Goal: Task Accomplishment & Management: Manage account settings

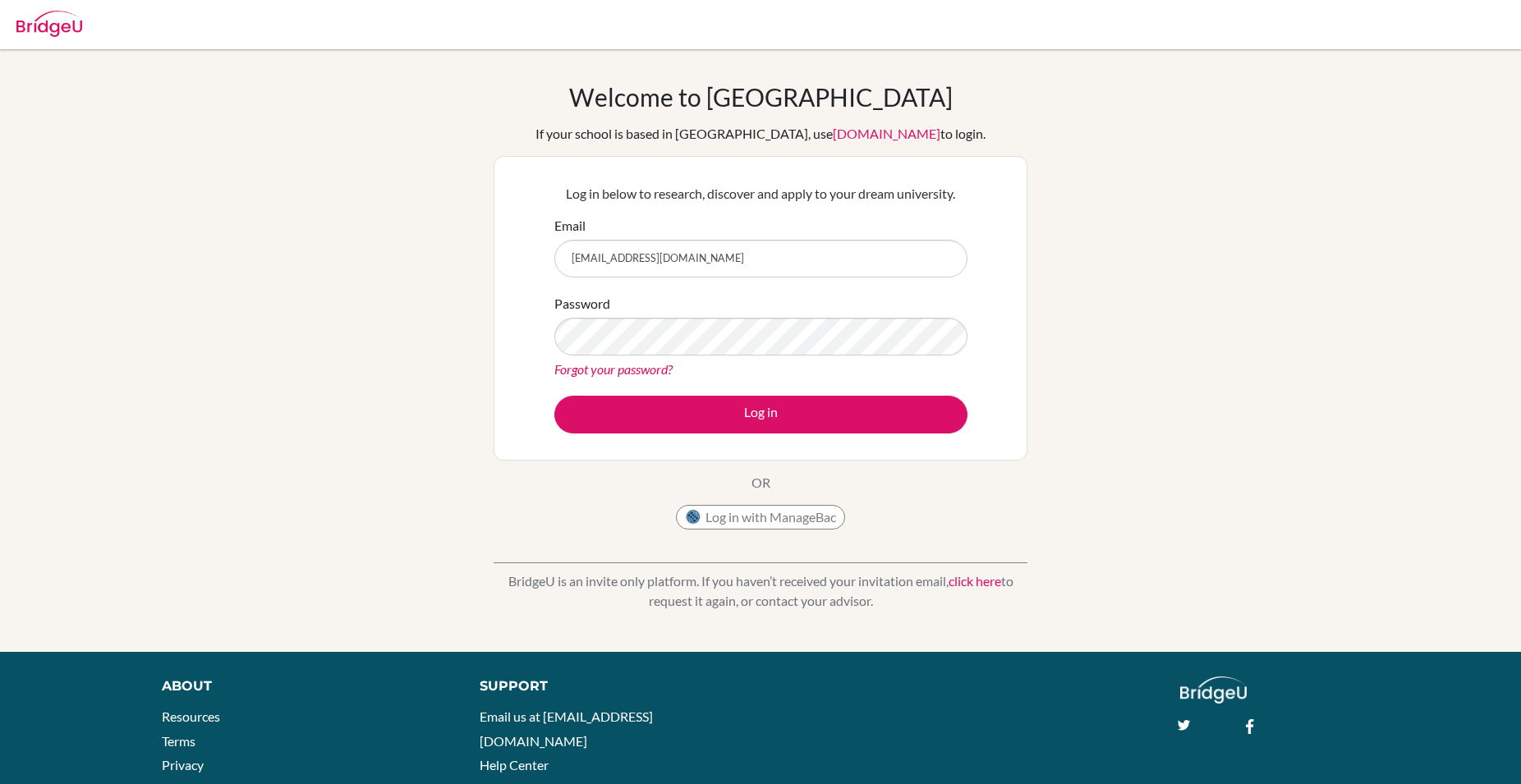
type input "[EMAIL_ADDRESS][DOMAIN_NAME]"
click at [620, 373] on link "Forgot your password?" at bounding box center [613, 368] width 118 height 15
click at [617, 370] on link "Forgot your password?" at bounding box center [613, 368] width 118 height 15
type input "J"
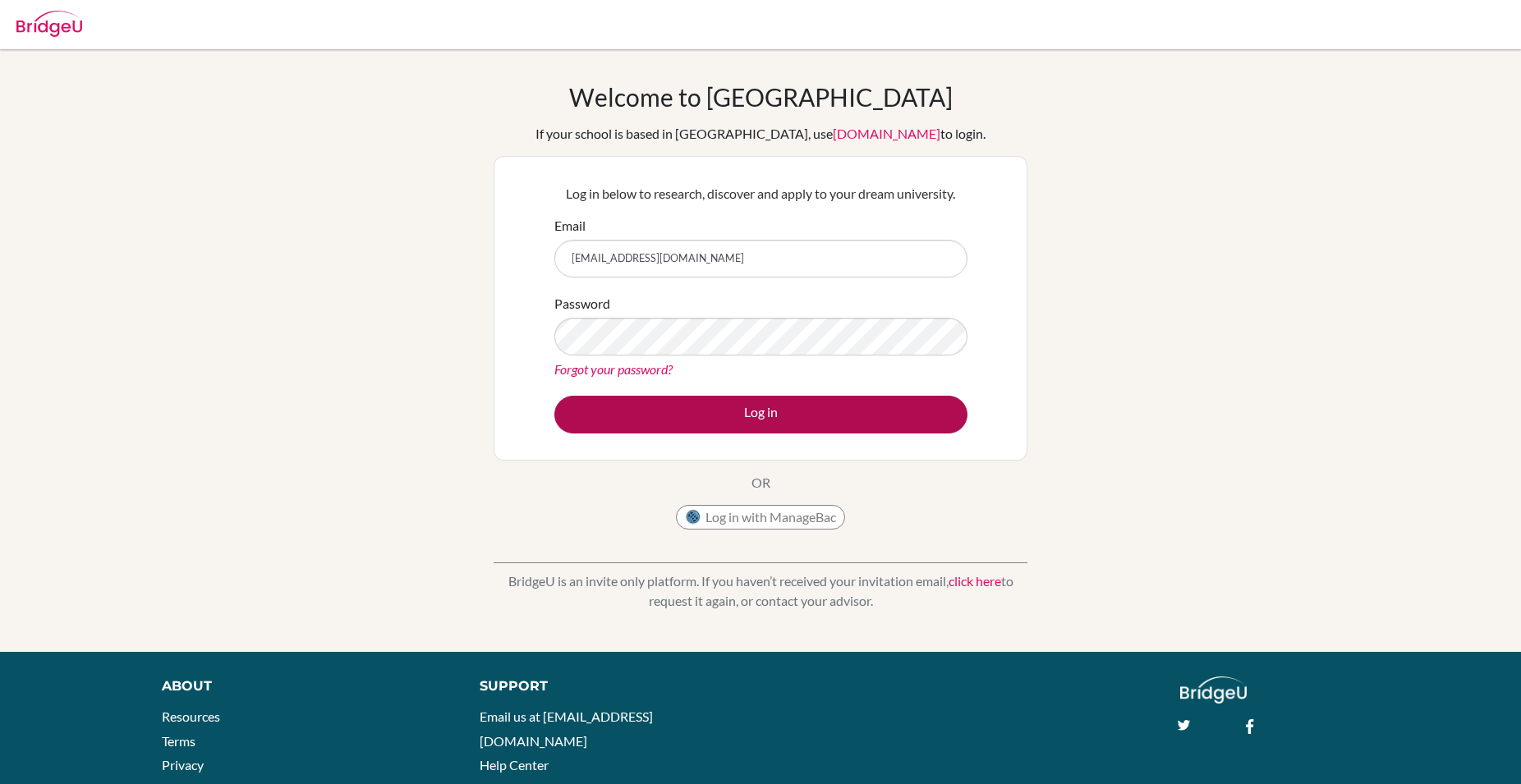
type input "[EMAIL_ADDRESS][DOMAIN_NAME]"
click at [805, 407] on button "Log in" at bounding box center [761, 415] width 413 height 38
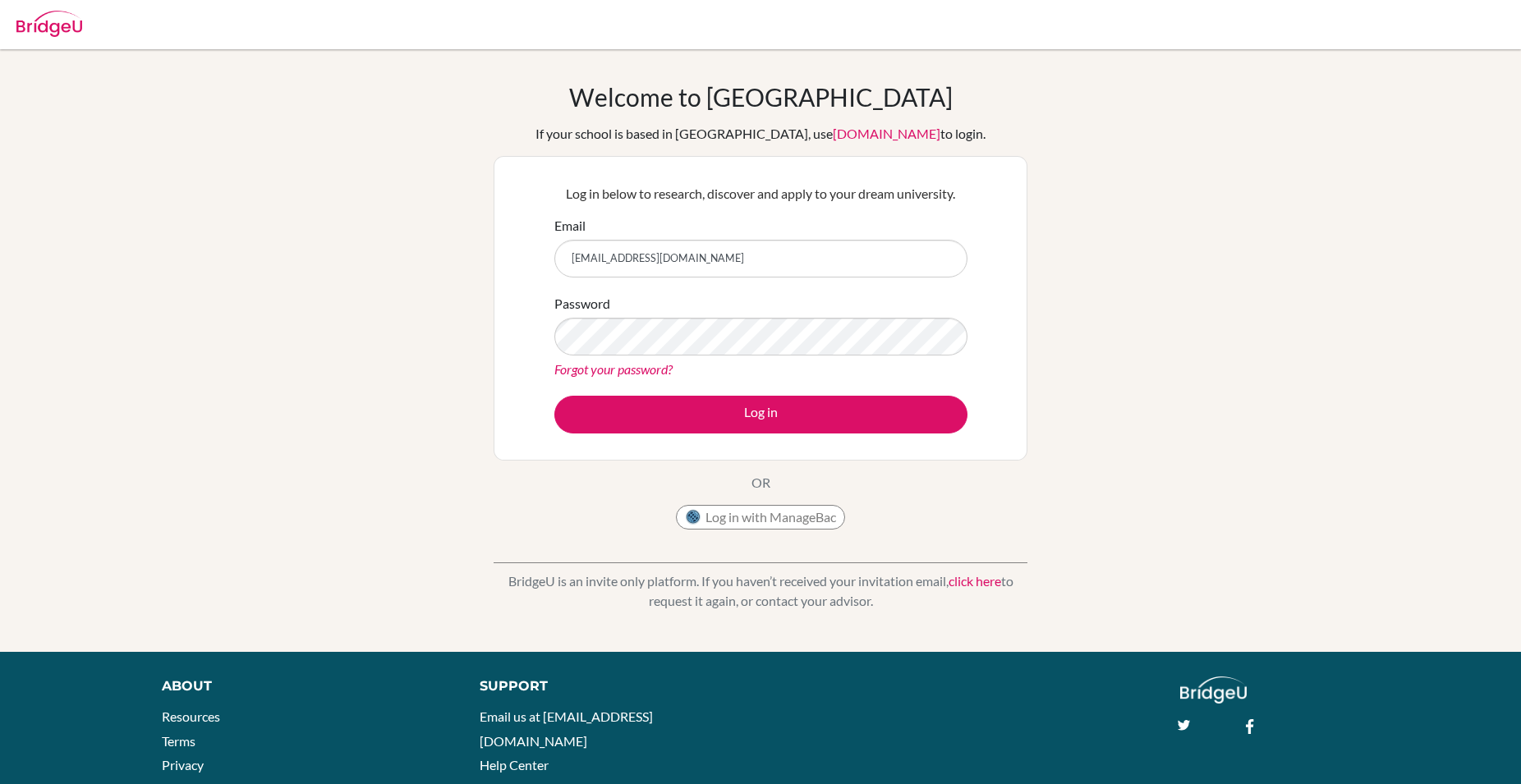
click at [625, 363] on link "Forgot your password?" at bounding box center [613, 368] width 118 height 15
click at [624, 371] on link "Forgot your password?" at bounding box center [613, 368] width 118 height 15
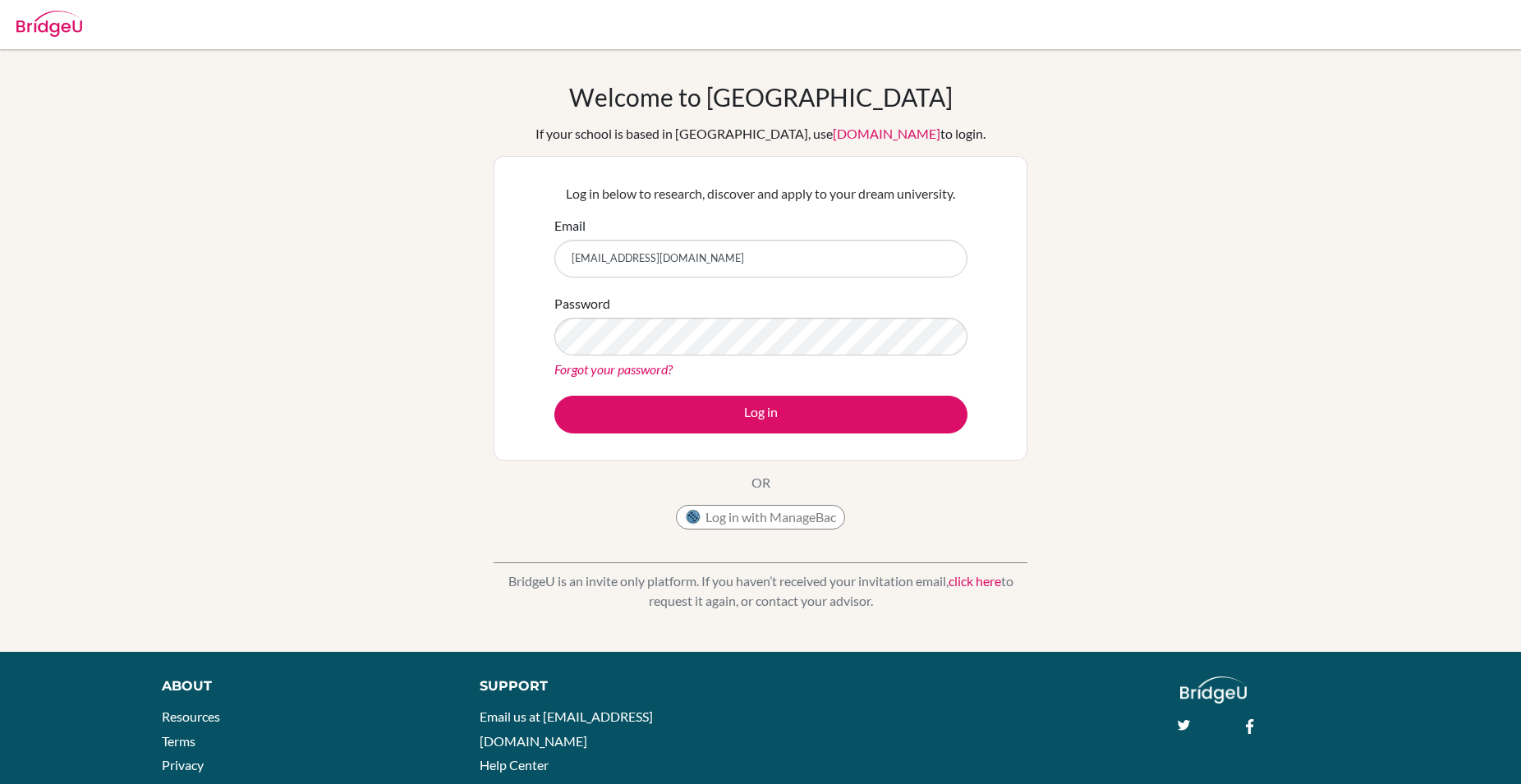
click at [624, 371] on link "Forgot your password?" at bounding box center [613, 368] width 118 height 15
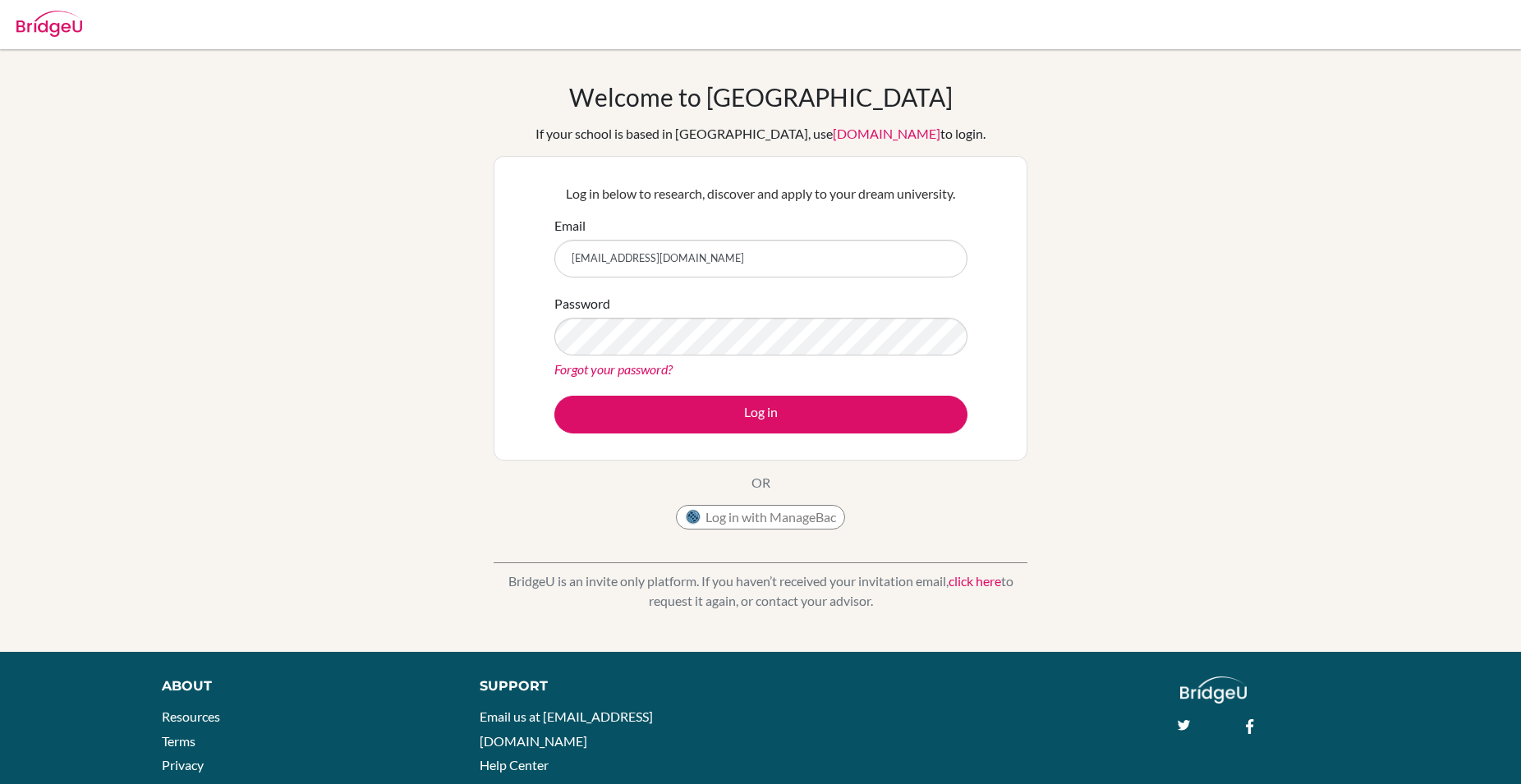
click at [624, 371] on link "Forgot your password?" at bounding box center [613, 368] width 118 height 15
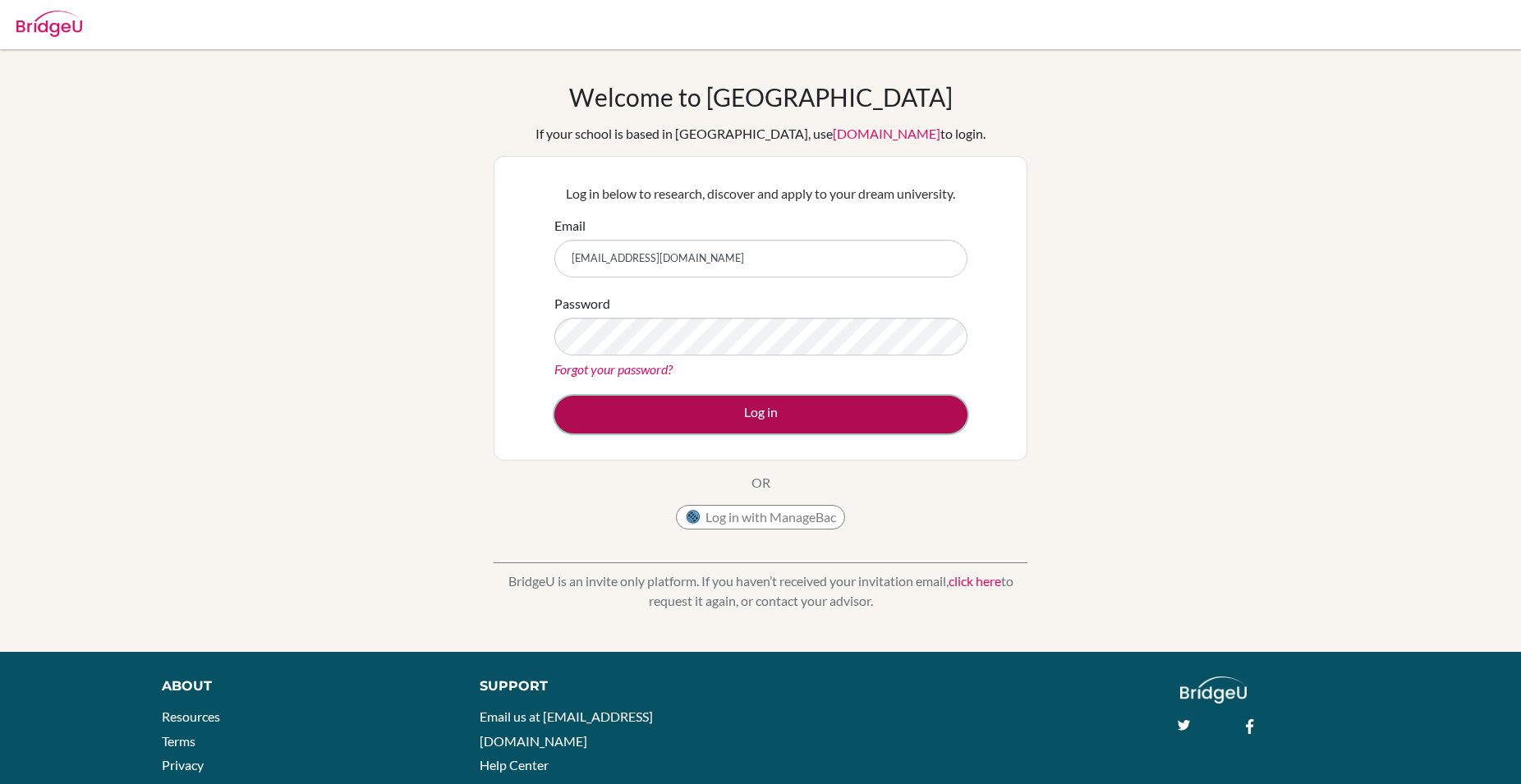
click at [752, 420] on button "Log in" at bounding box center [761, 415] width 413 height 38
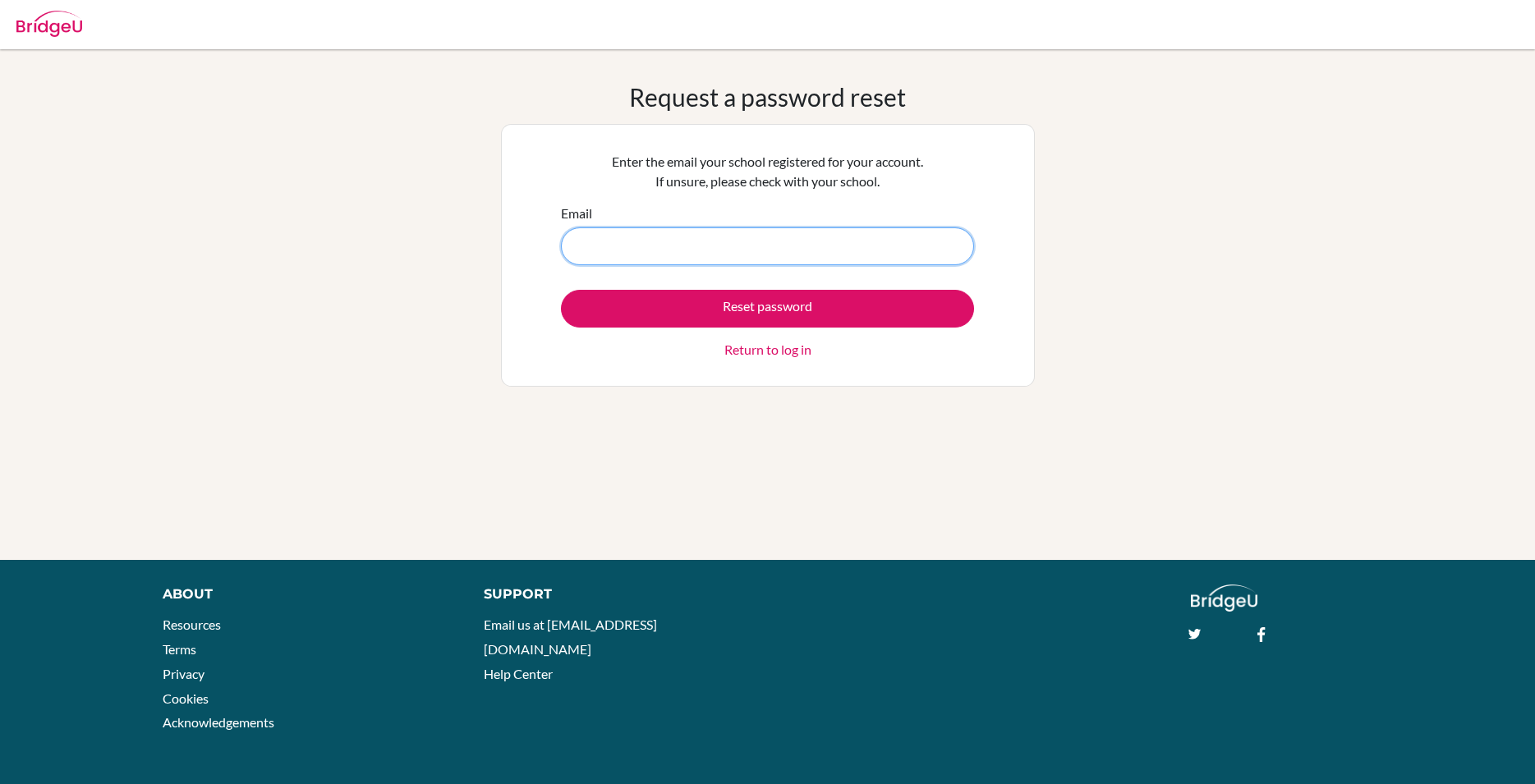
click at [814, 249] on input "Email" at bounding box center [768, 246] width 413 height 38
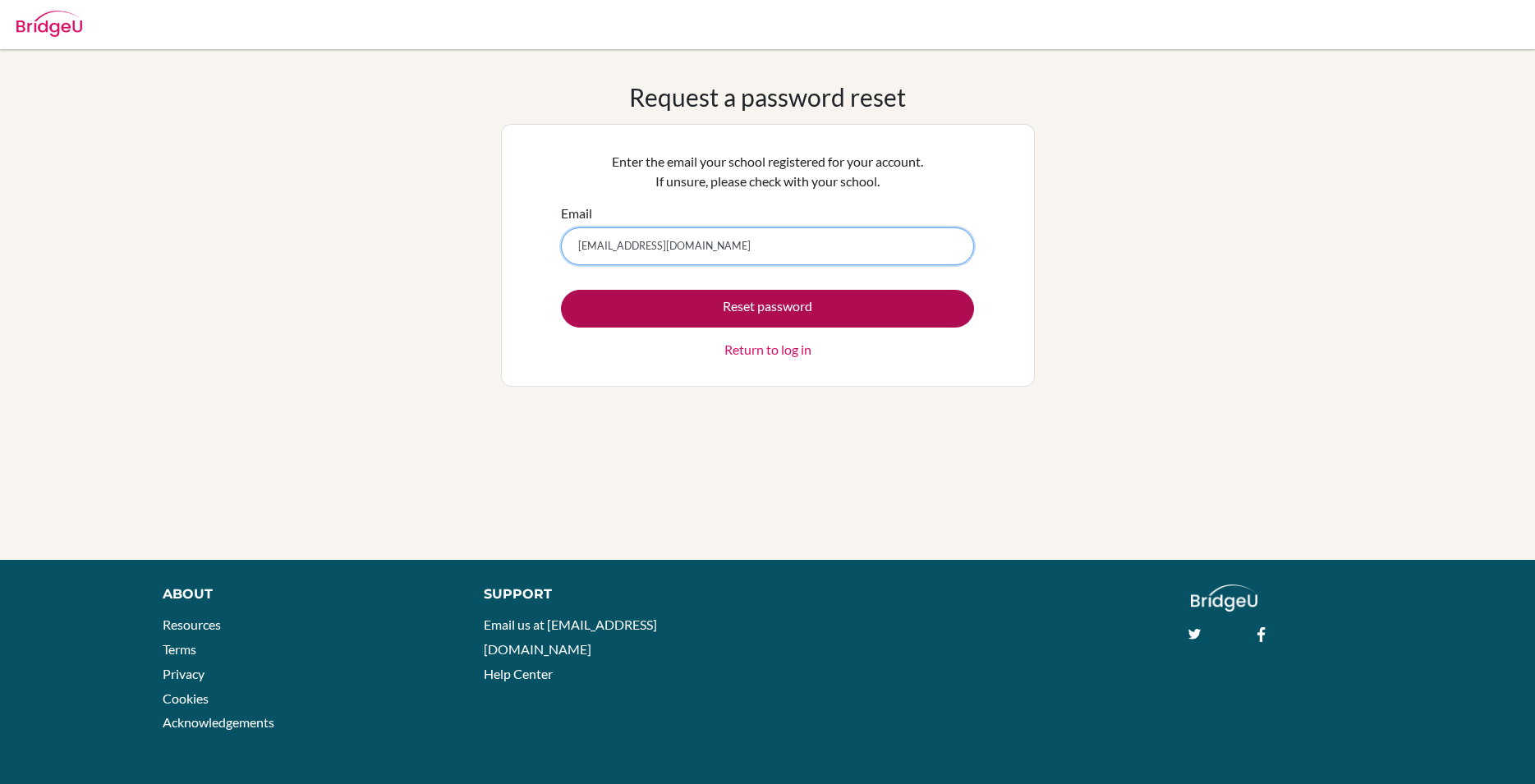
type input "[EMAIL_ADDRESS][DOMAIN_NAME]"
click at [781, 306] on button "Reset password" at bounding box center [768, 309] width 413 height 38
click at [808, 311] on button "Reset password" at bounding box center [768, 309] width 413 height 38
click at [822, 322] on button "Reset password" at bounding box center [768, 309] width 413 height 38
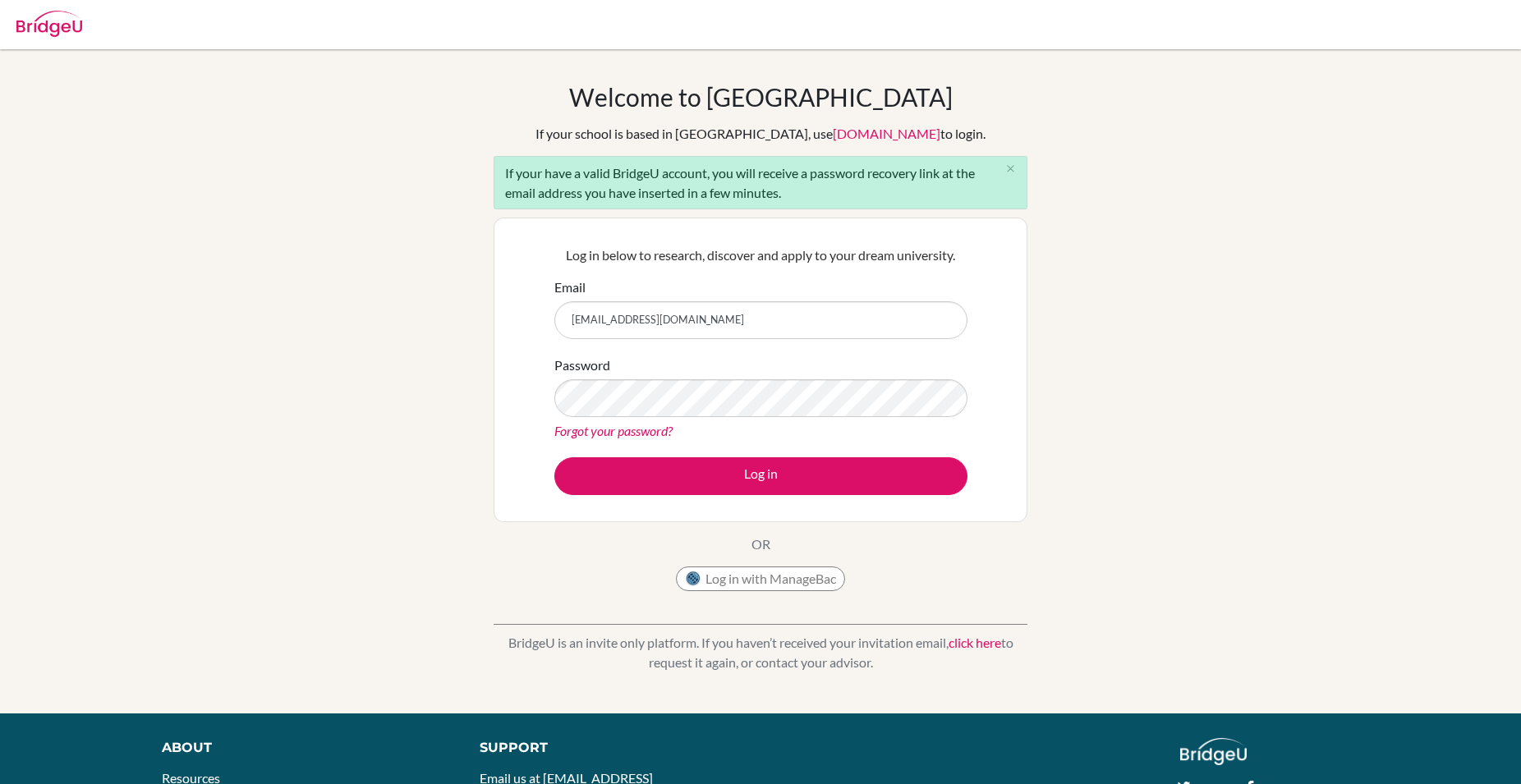
type input "jayden.mhangwa@student.mcc.ac.zw"
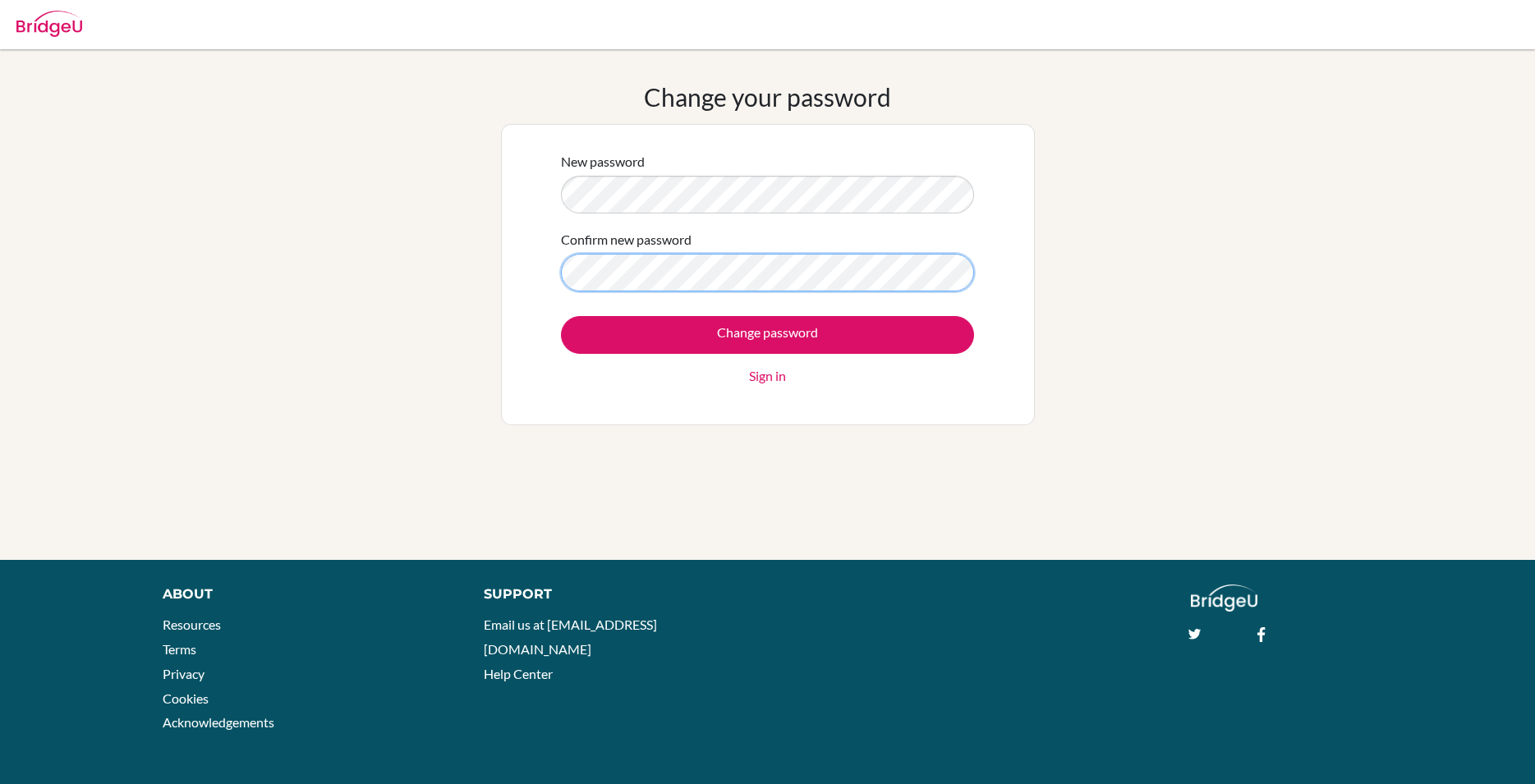
click at [561, 316] on input "Change password" at bounding box center [768, 335] width 413 height 38
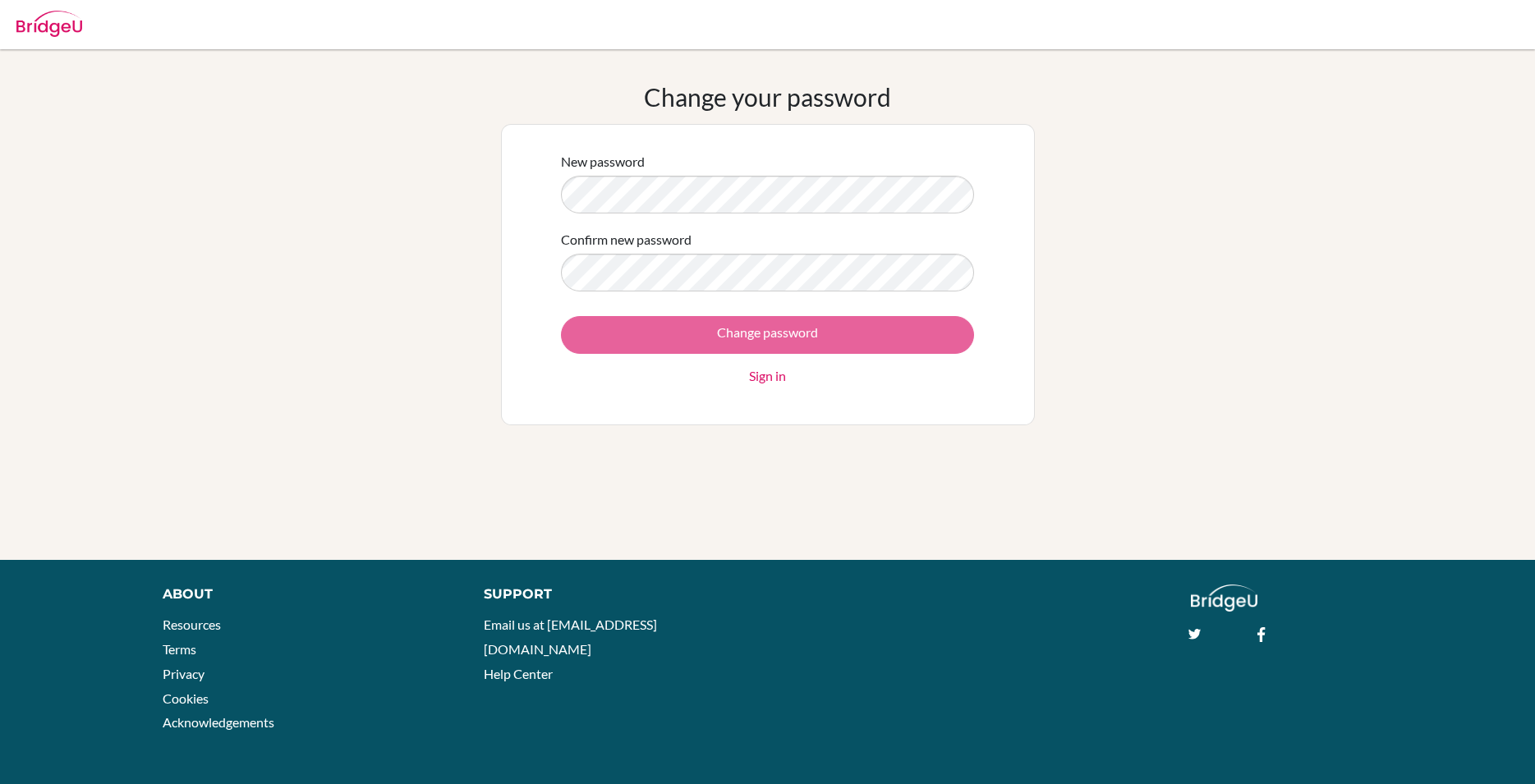
click at [779, 332] on div "Change password Sign in" at bounding box center [768, 350] width 413 height 69
click at [763, 376] on link "Sign in" at bounding box center [767, 376] width 37 height 20
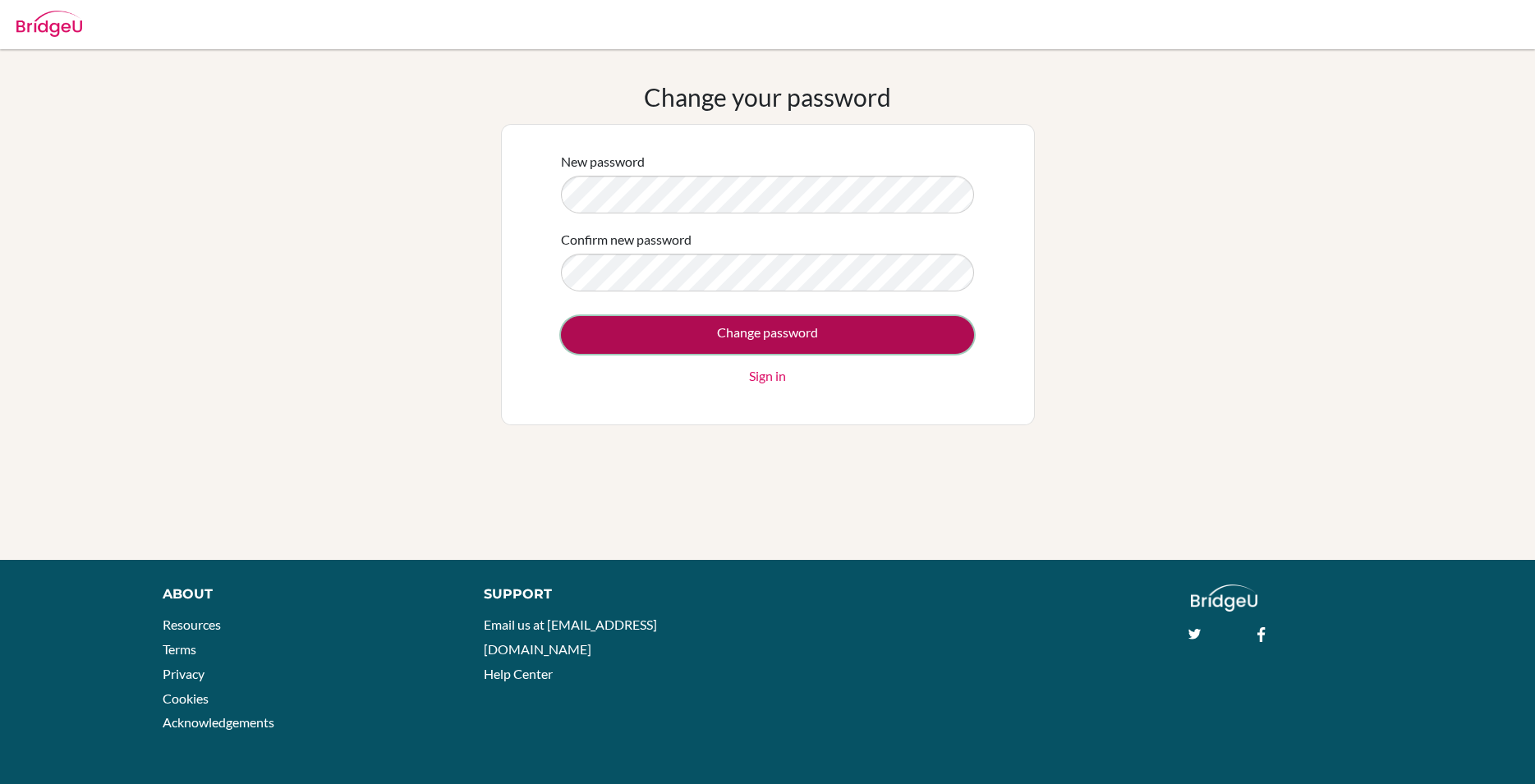
click at [867, 341] on input "Change password" at bounding box center [768, 335] width 413 height 38
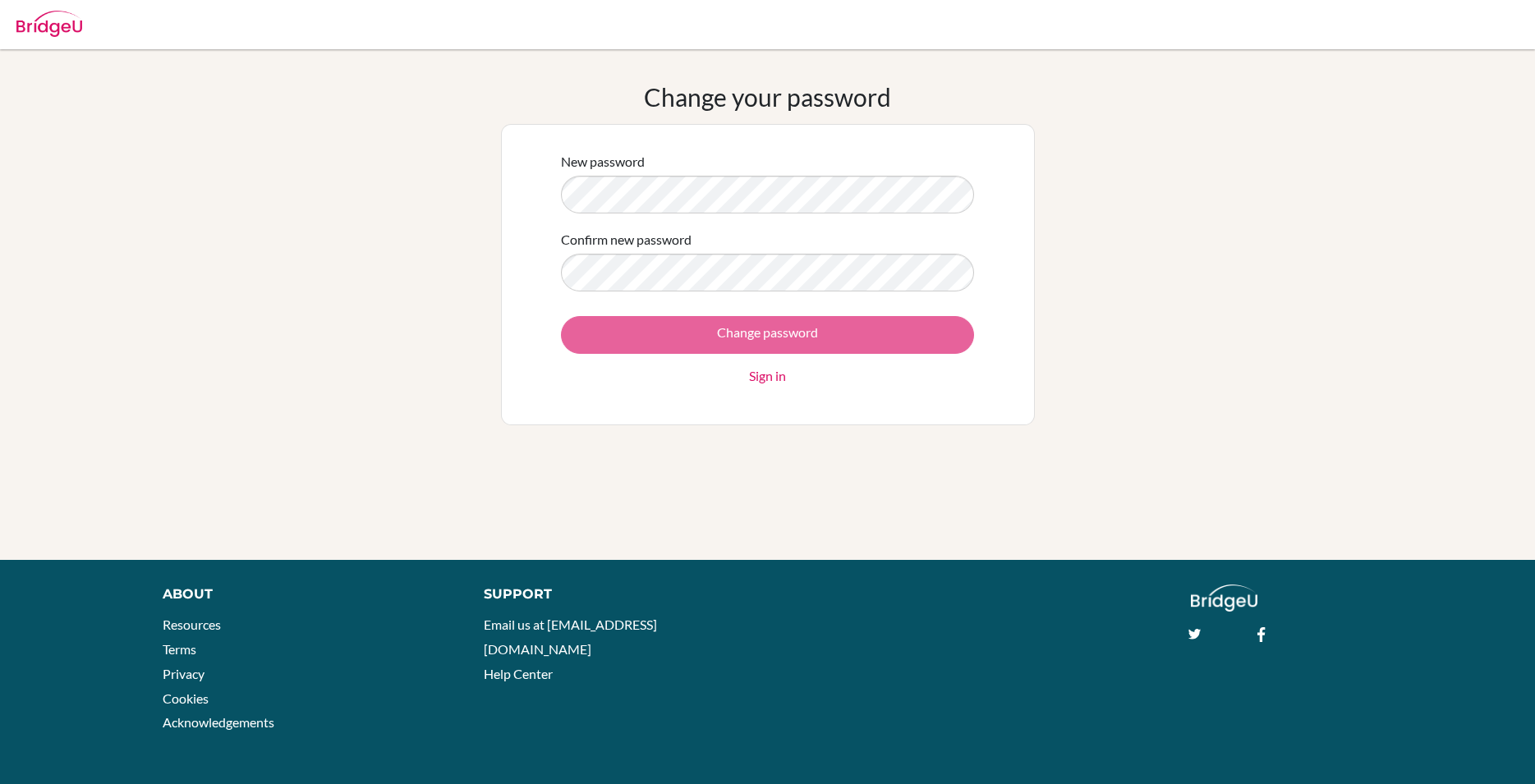
click at [715, 343] on div "Change password Sign in" at bounding box center [768, 350] width 413 height 69
click at [712, 340] on div "Change password Sign in" at bounding box center [768, 350] width 413 height 69
click at [664, 318] on div "Change password Sign in" at bounding box center [768, 350] width 413 height 69
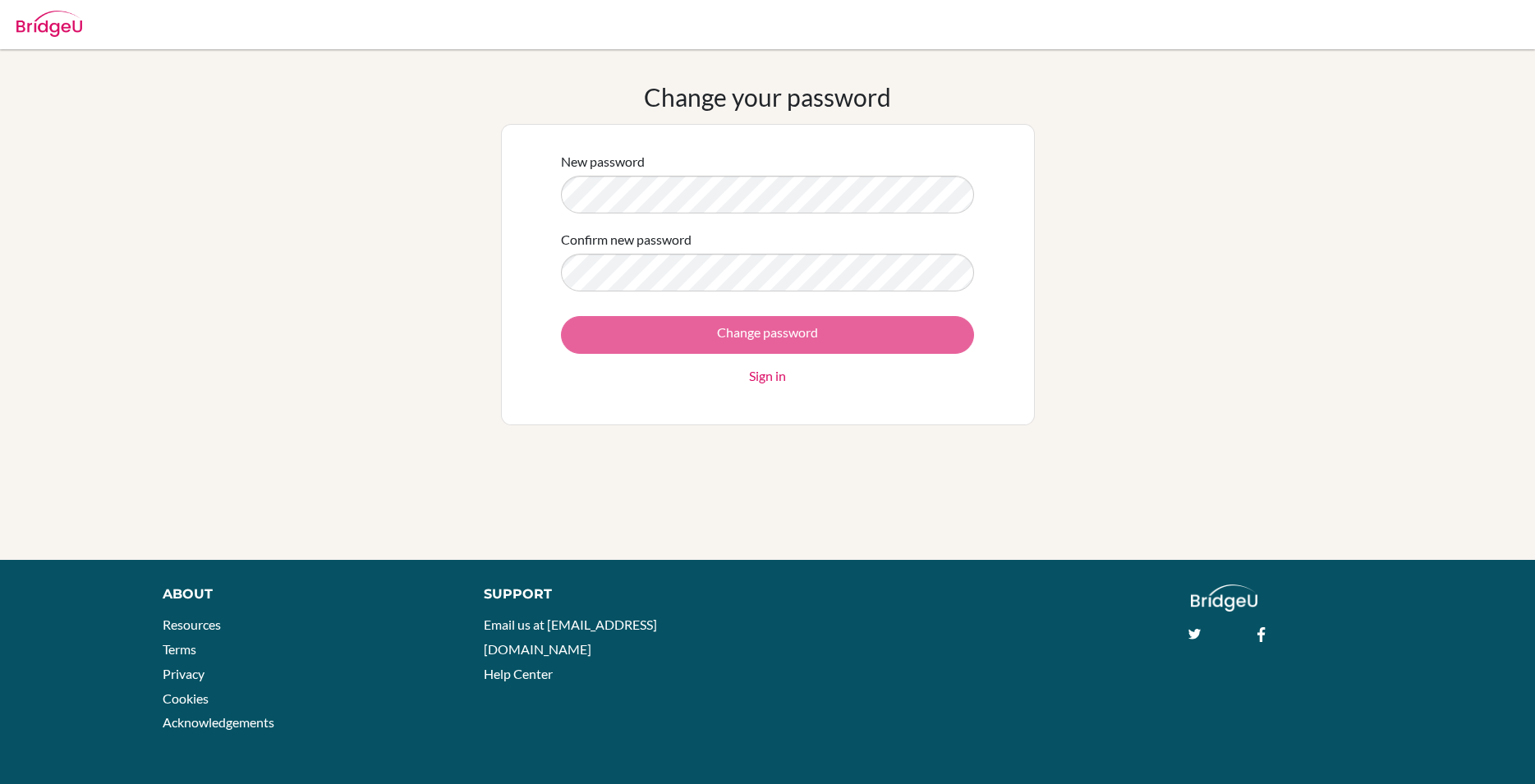
click at [664, 318] on div "Change password Sign in" at bounding box center [768, 350] width 413 height 69
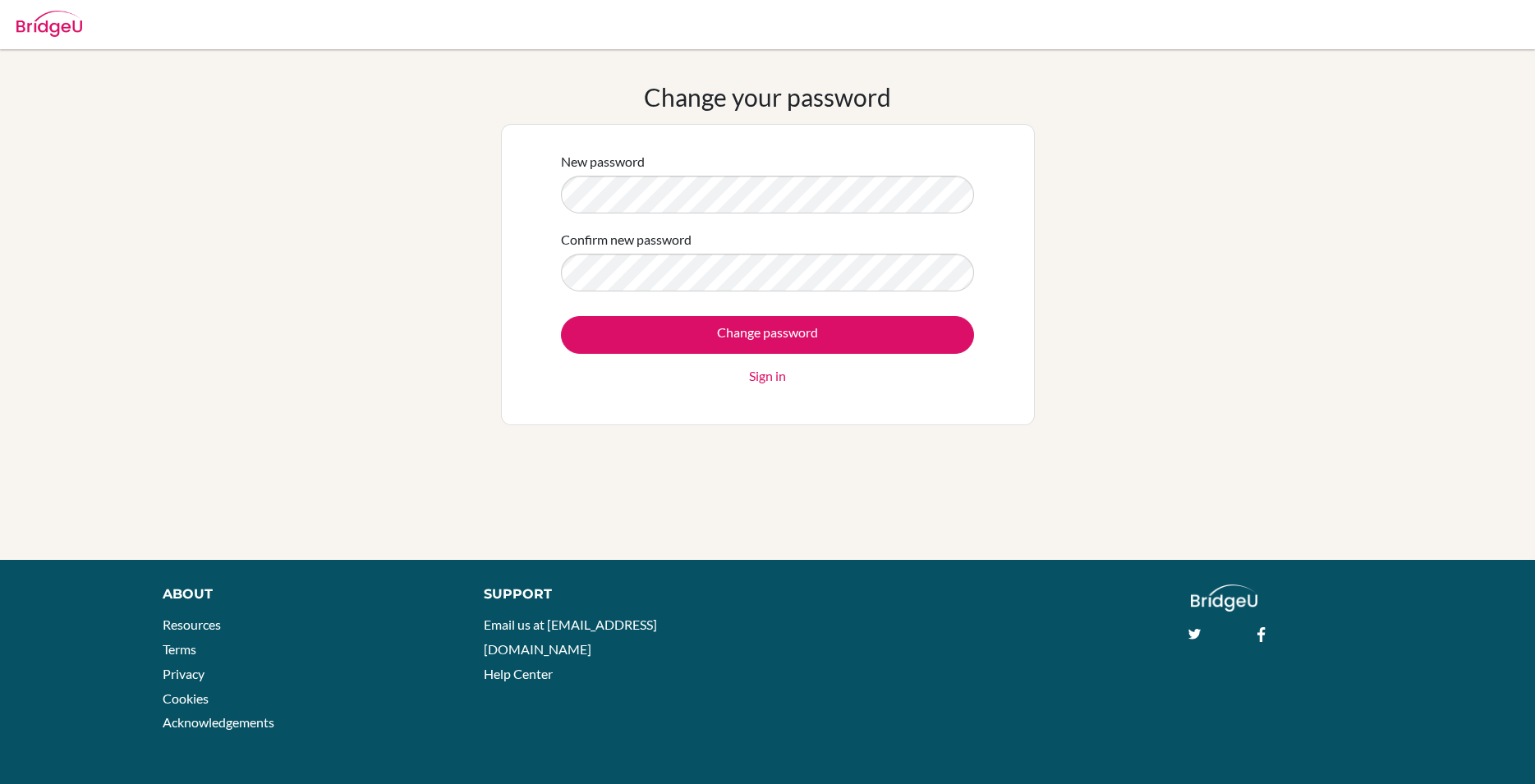
click at [765, 386] on div "New password Confirm new password Change password Sign in" at bounding box center [768, 275] width 434 height 267
click at [771, 379] on link "Sign in" at bounding box center [767, 376] width 37 height 20
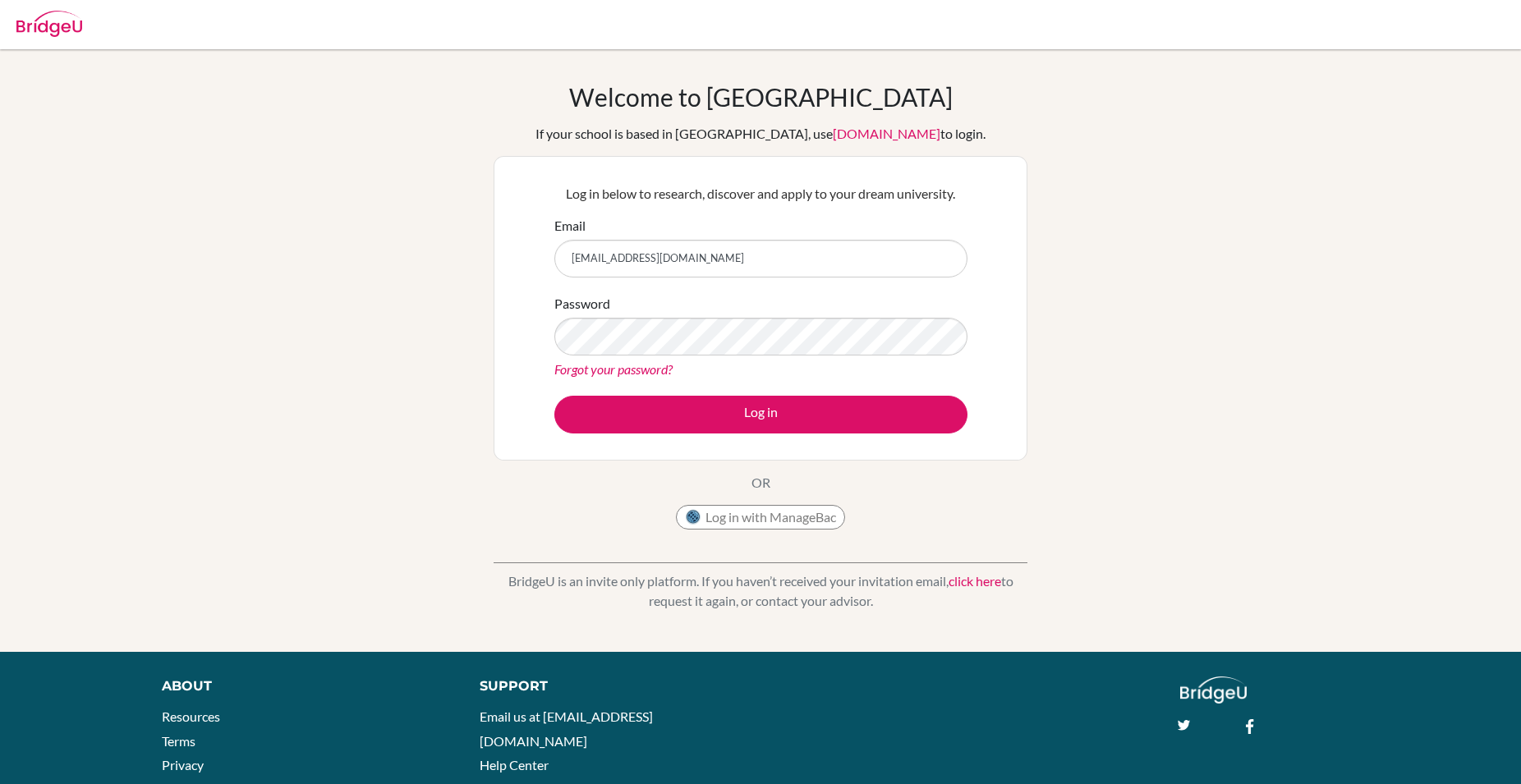
type input "[EMAIL_ADDRESS][DOMAIN_NAME]"
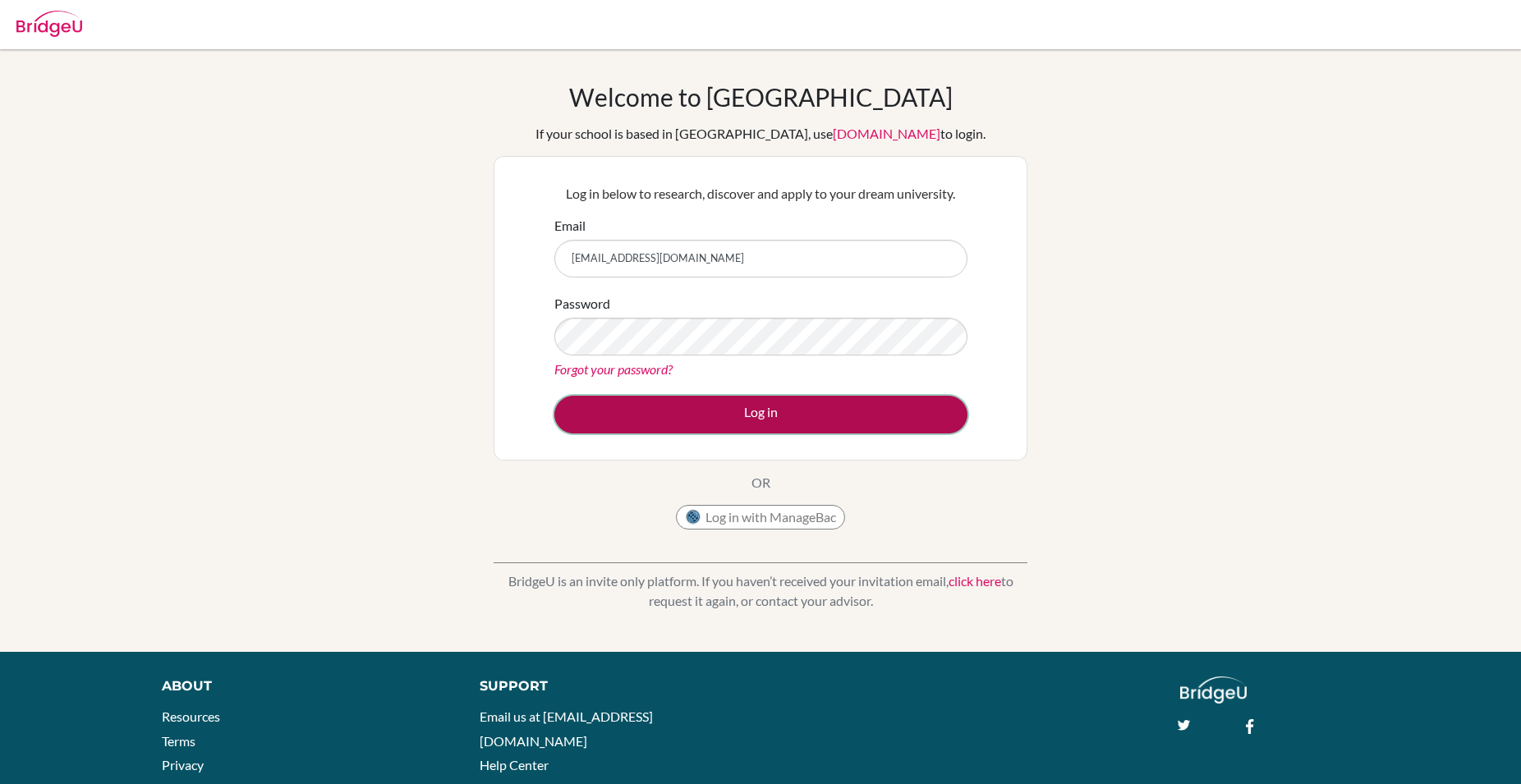
click at [698, 408] on button "Log in" at bounding box center [761, 415] width 413 height 38
click at [792, 416] on button "Log in" at bounding box center [761, 415] width 413 height 38
click at [821, 409] on button "Log in" at bounding box center [761, 415] width 413 height 38
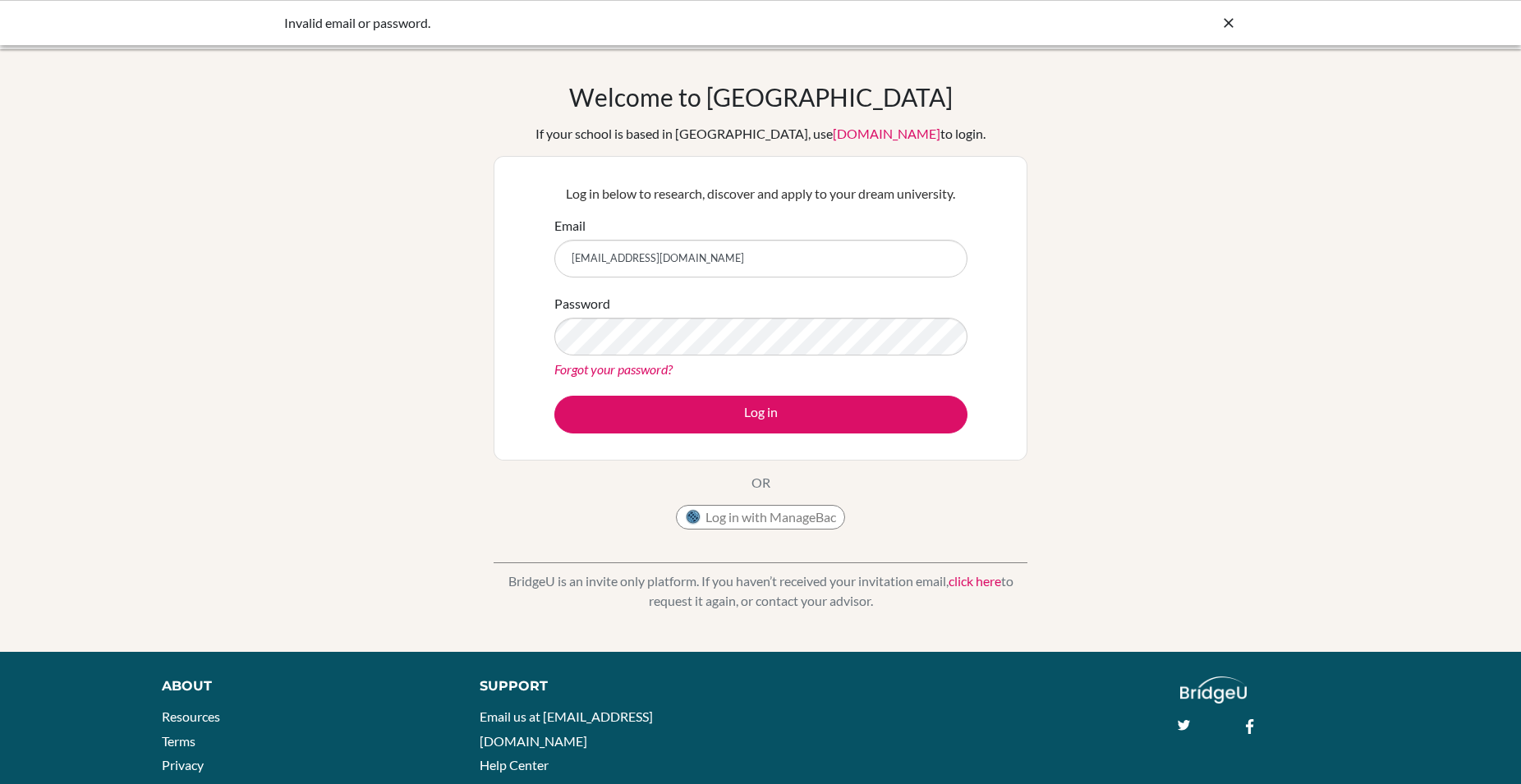
click at [614, 366] on link "Forgot your password?" at bounding box center [613, 368] width 118 height 15
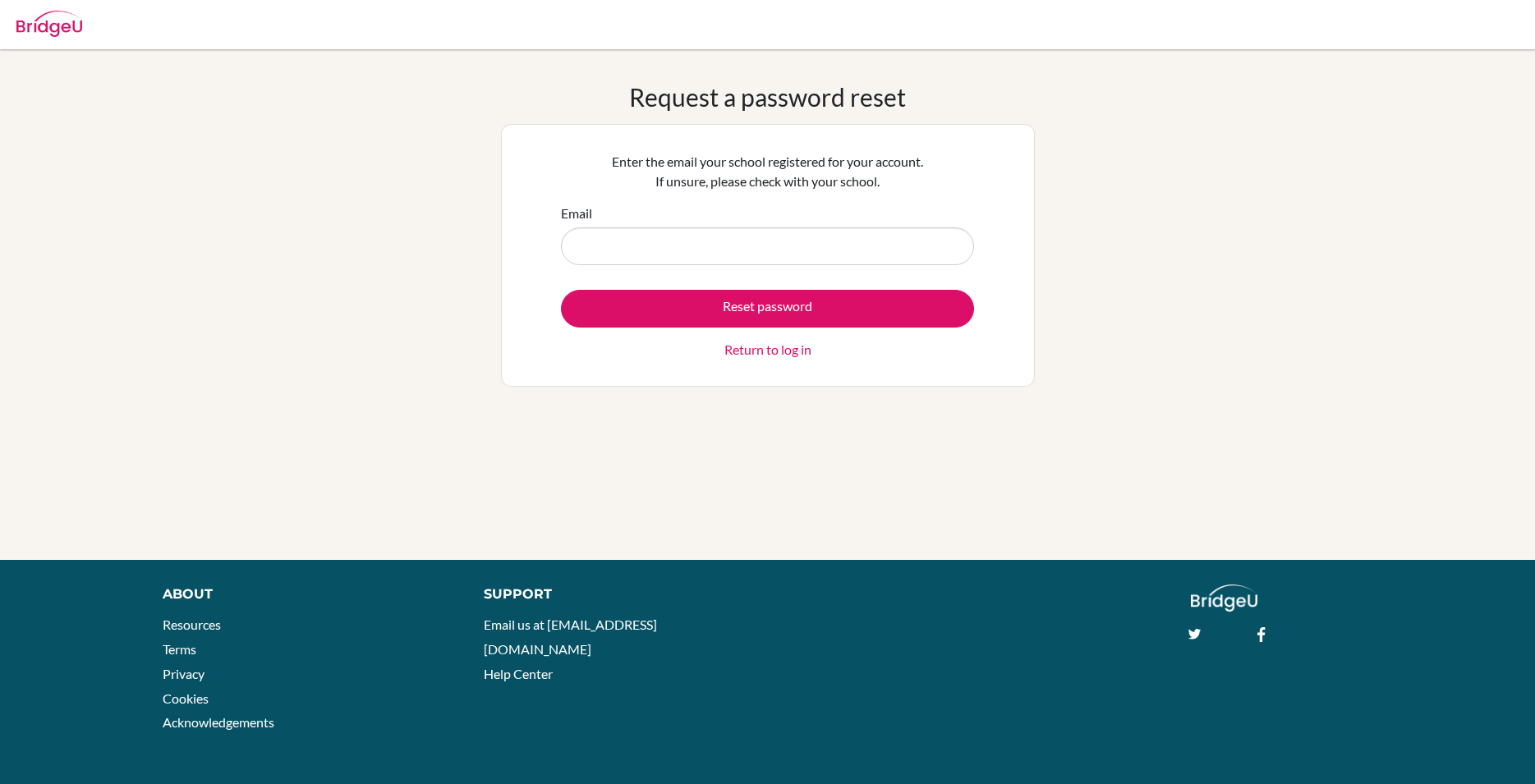
click at [680, 237] on input "Email" at bounding box center [768, 246] width 413 height 38
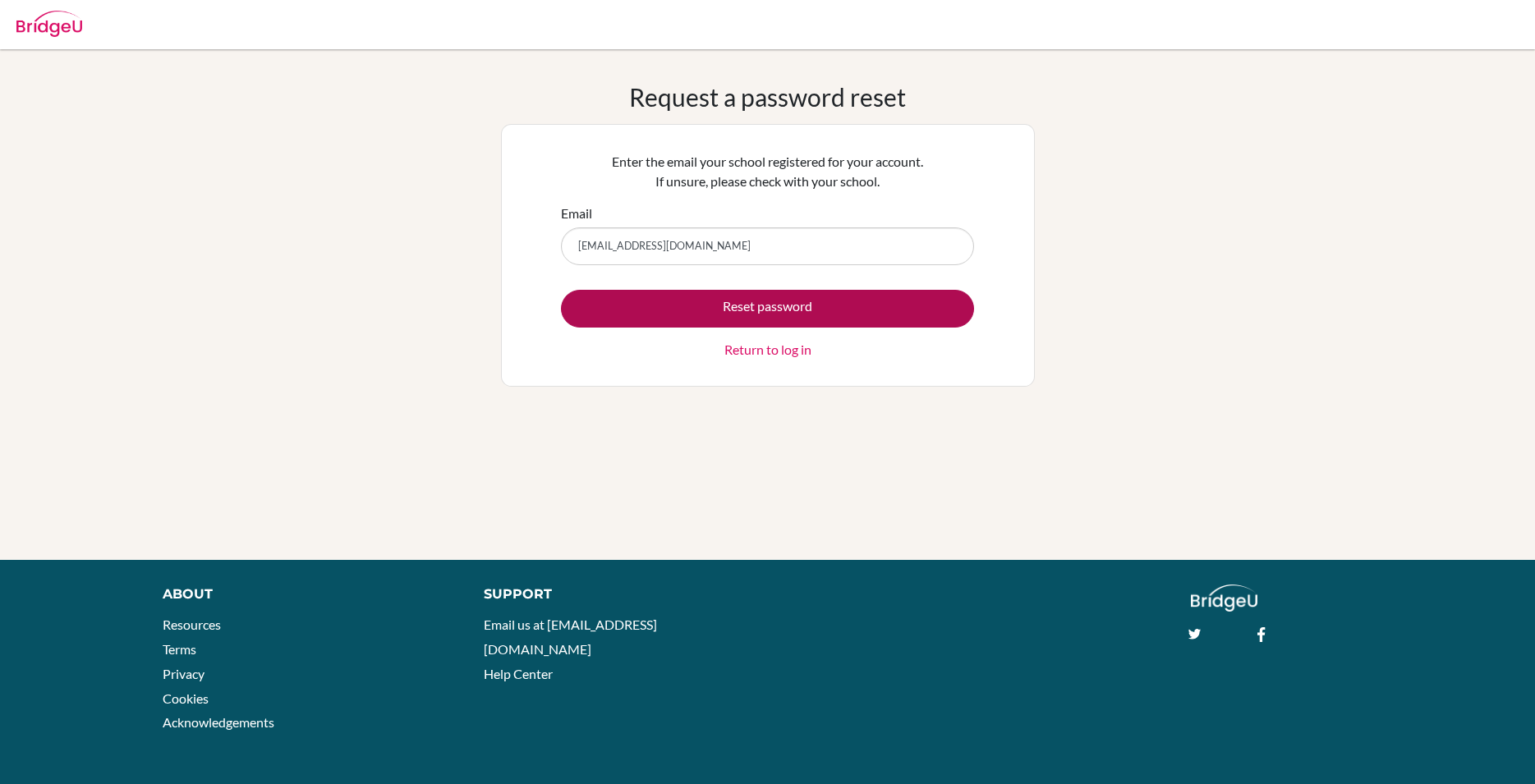
type input "[EMAIL_ADDRESS][DOMAIN_NAME]"
click at [718, 298] on button "Reset password" at bounding box center [768, 309] width 413 height 38
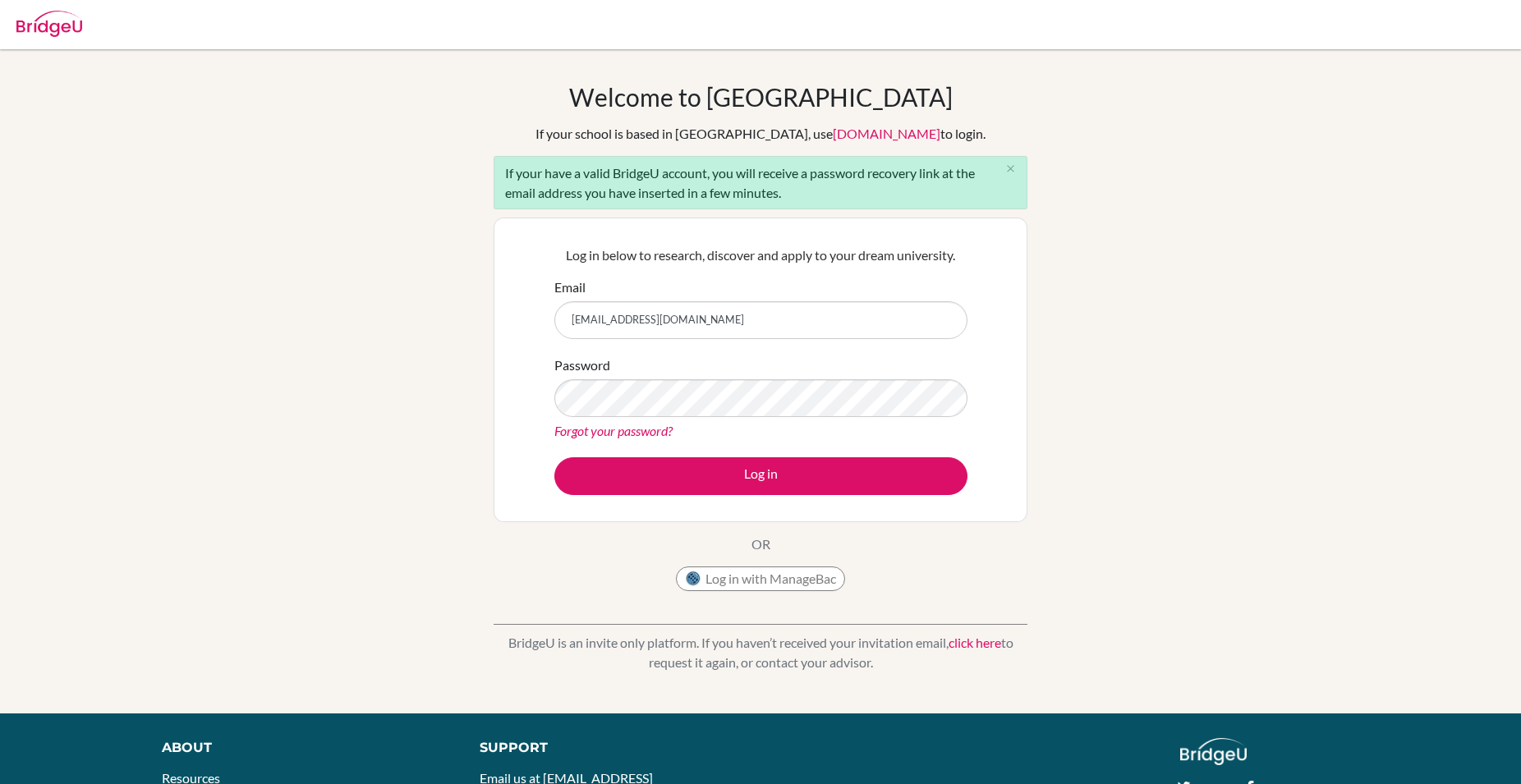
type input "[EMAIL_ADDRESS][DOMAIN_NAME]"
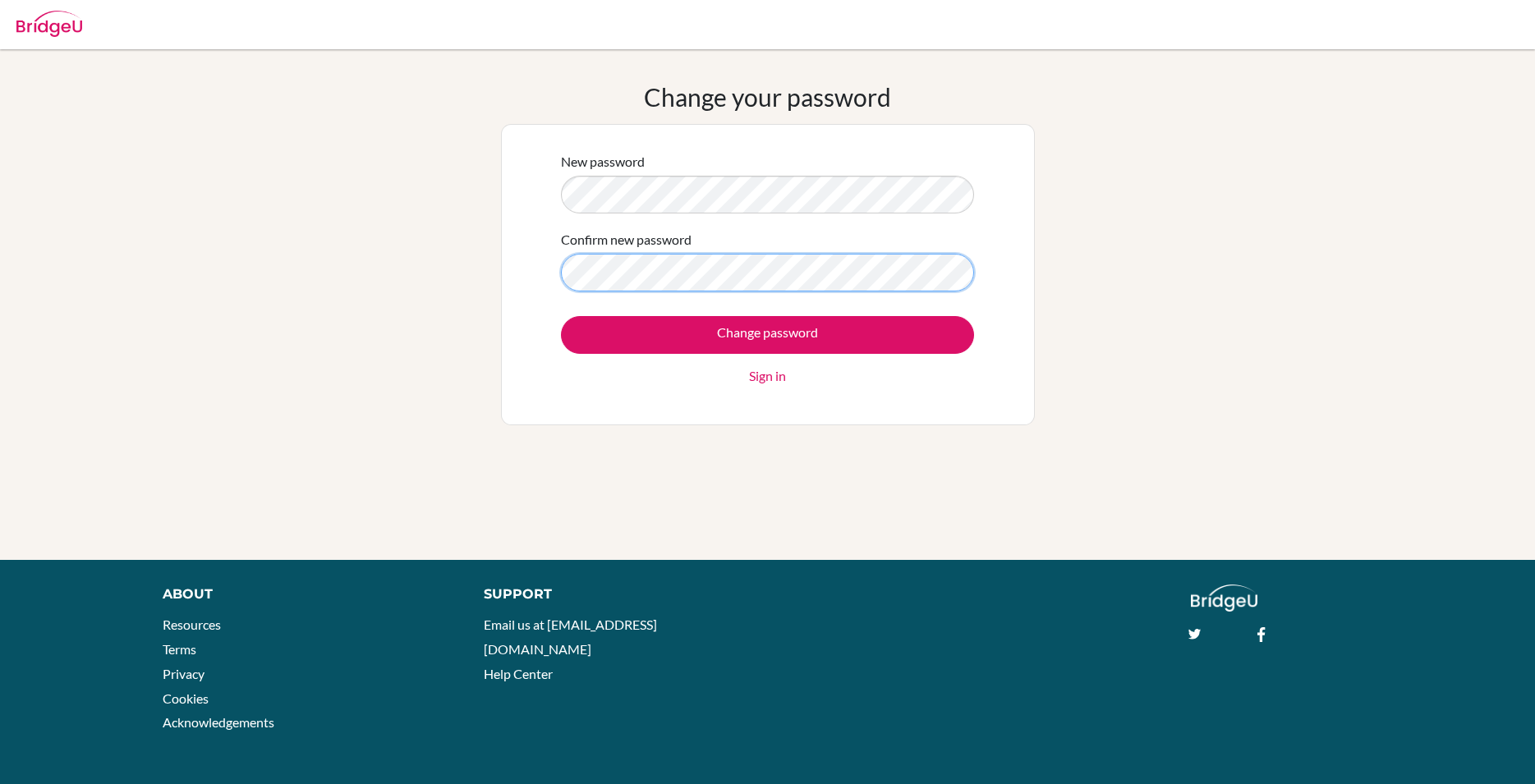
click at [561, 316] on input "Change password" at bounding box center [768, 335] width 413 height 38
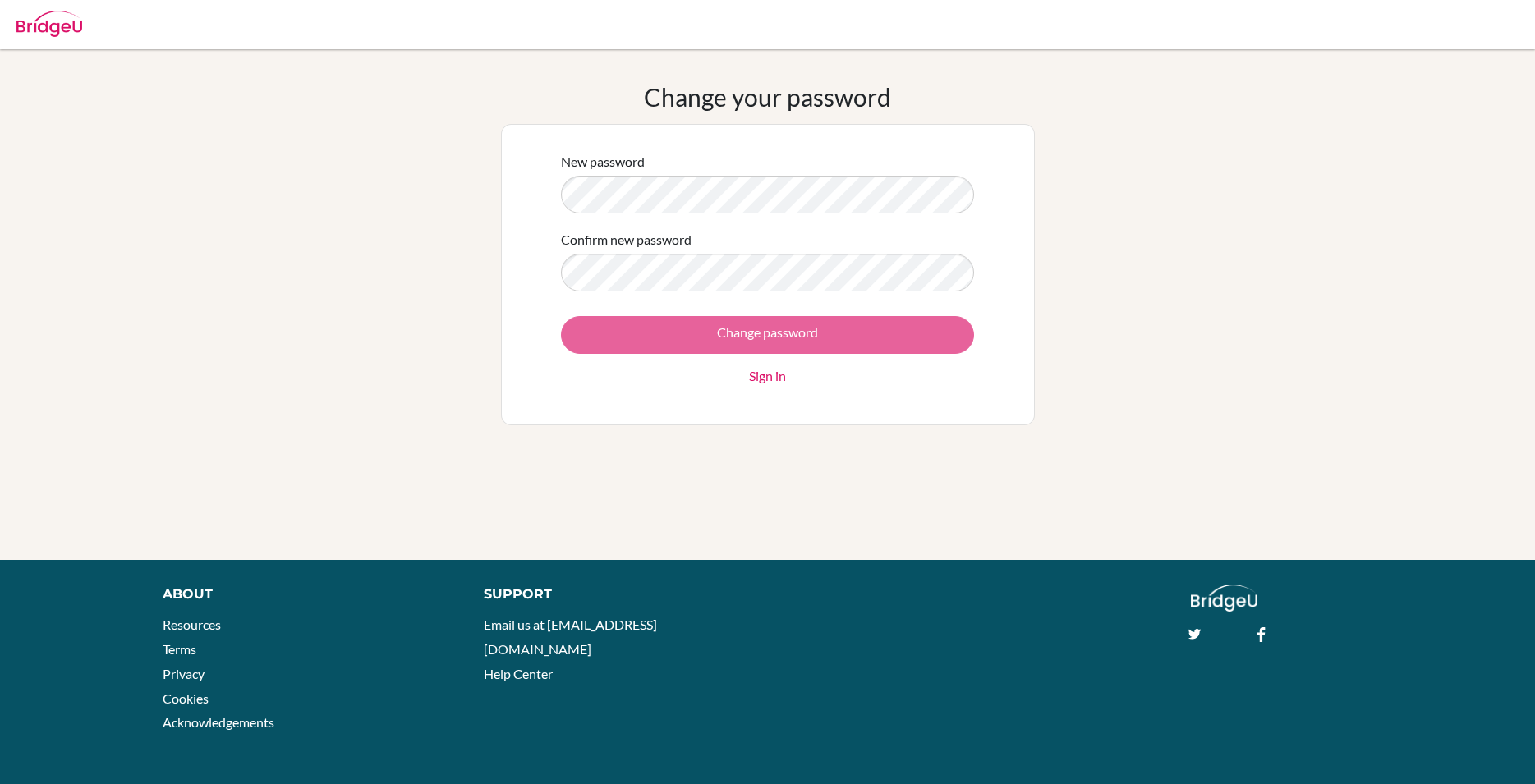
click at [638, 334] on div "Change password Sign in" at bounding box center [768, 350] width 413 height 69
click at [636, 334] on div "Change password Sign in" at bounding box center [768, 350] width 413 height 69
click at [635, 335] on div "Change password Sign in" at bounding box center [768, 350] width 413 height 69
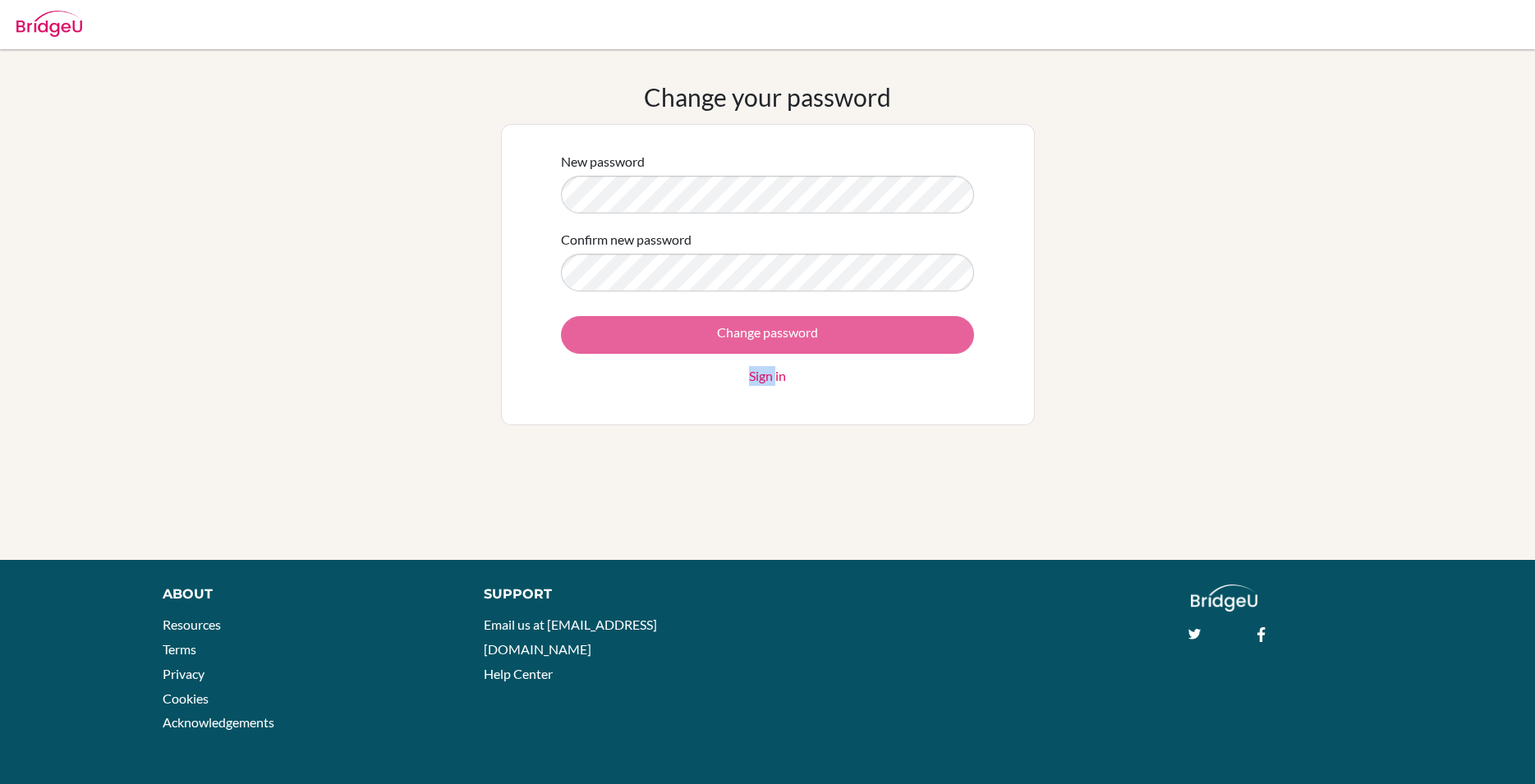
click at [635, 335] on div "Change password Sign in" at bounding box center [768, 350] width 413 height 69
click at [634, 336] on div "Change password Sign in" at bounding box center [768, 350] width 413 height 69
click at [633, 337] on div "Change password Sign in" at bounding box center [768, 350] width 413 height 69
click at [624, 341] on div "Change password Sign in" at bounding box center [768, 350] width 413 height 69
click at [623, 341] on div "Change password Sign in" at bounding box center [768, 350] width 413 height 69
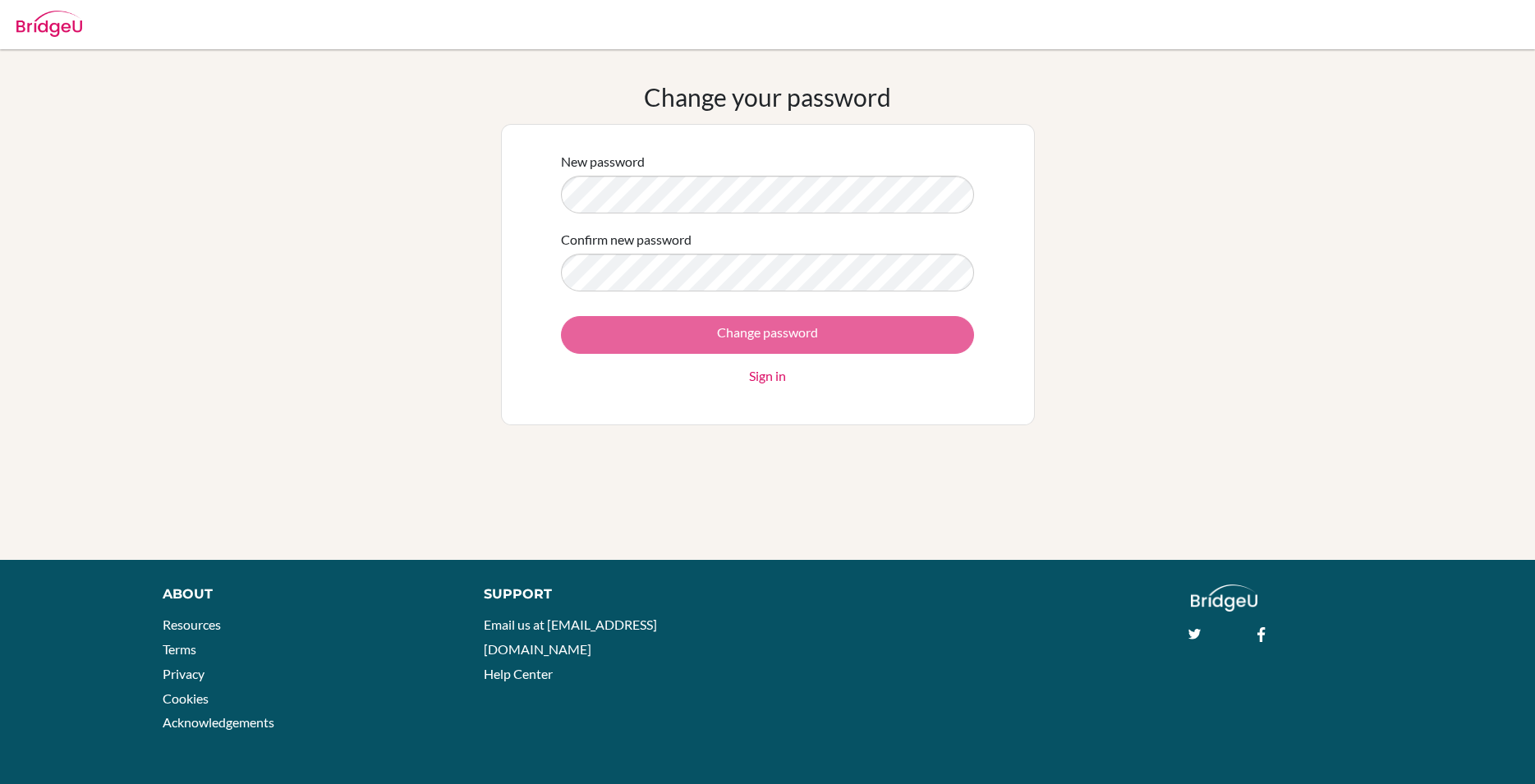
click at [623, 341] on div "Change password Sign in" at bounding box center [768, 350] width 413 height 69
click at [643, 331] on div "Change password Sign in" at bounding box center [768, 350] width 413 height 69
click at [643, 332] on div "Change password Sign in" at bounding box center [768, 350] width 413 height 69
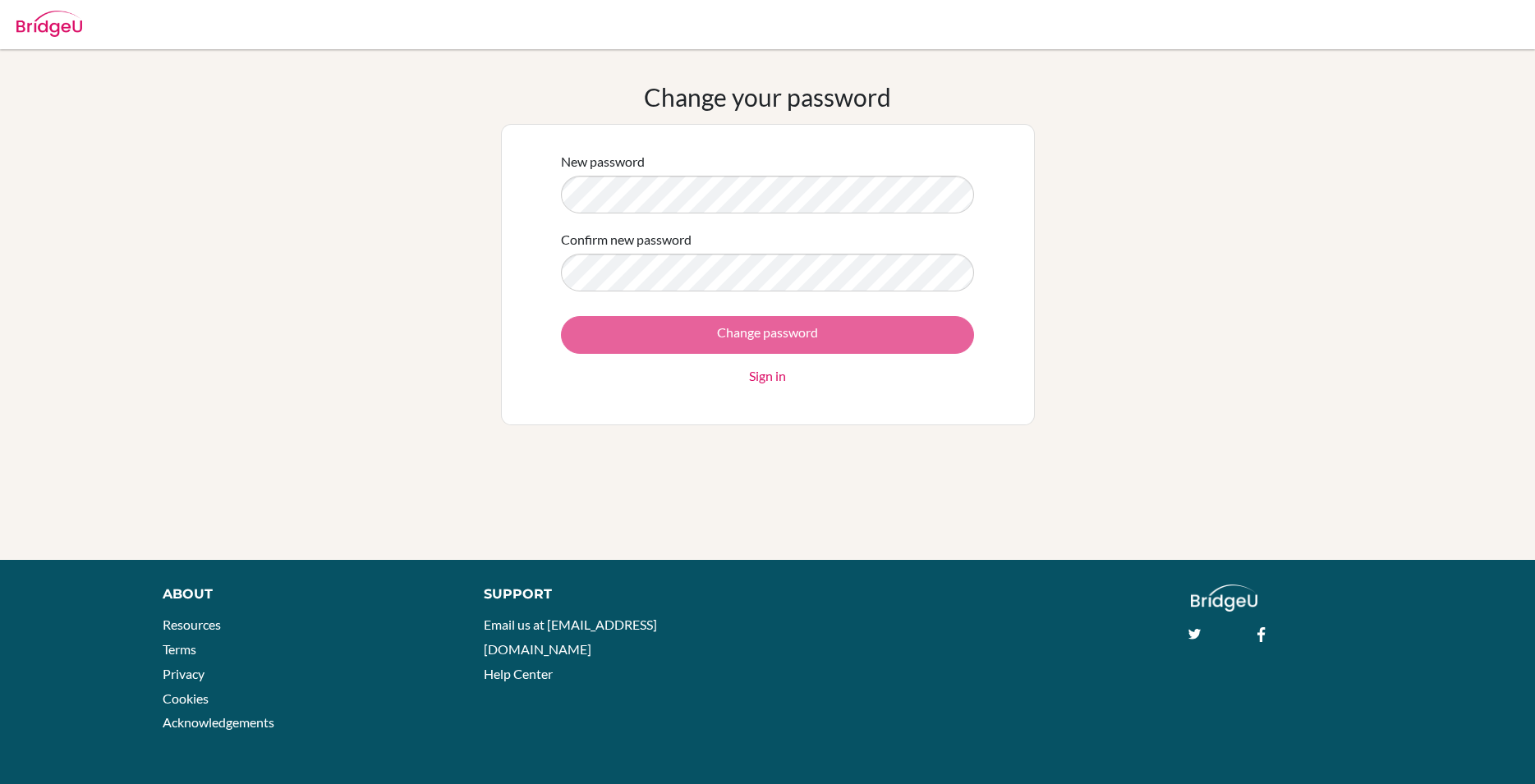
click at [643, 332] on div "Change password Sign in" at bounding box center [768, 350] width 413 height 69
click at [638, 330] on div "Change password Sign in" at bounding box center [768, 350] width 413 height 69
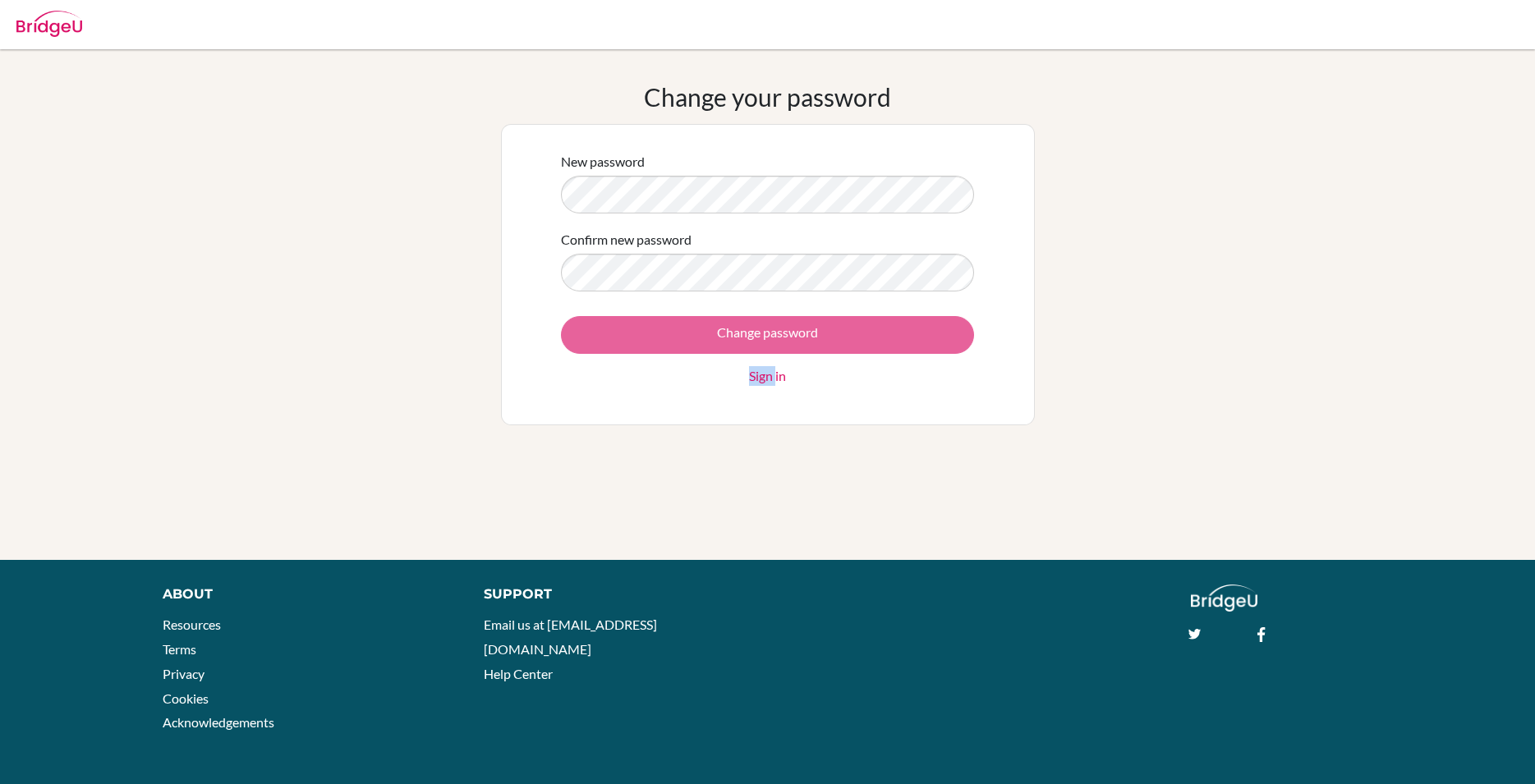
click at [638, 330] on div "Change password Sign in" at bounding box center [768, 350] width 413 height 69
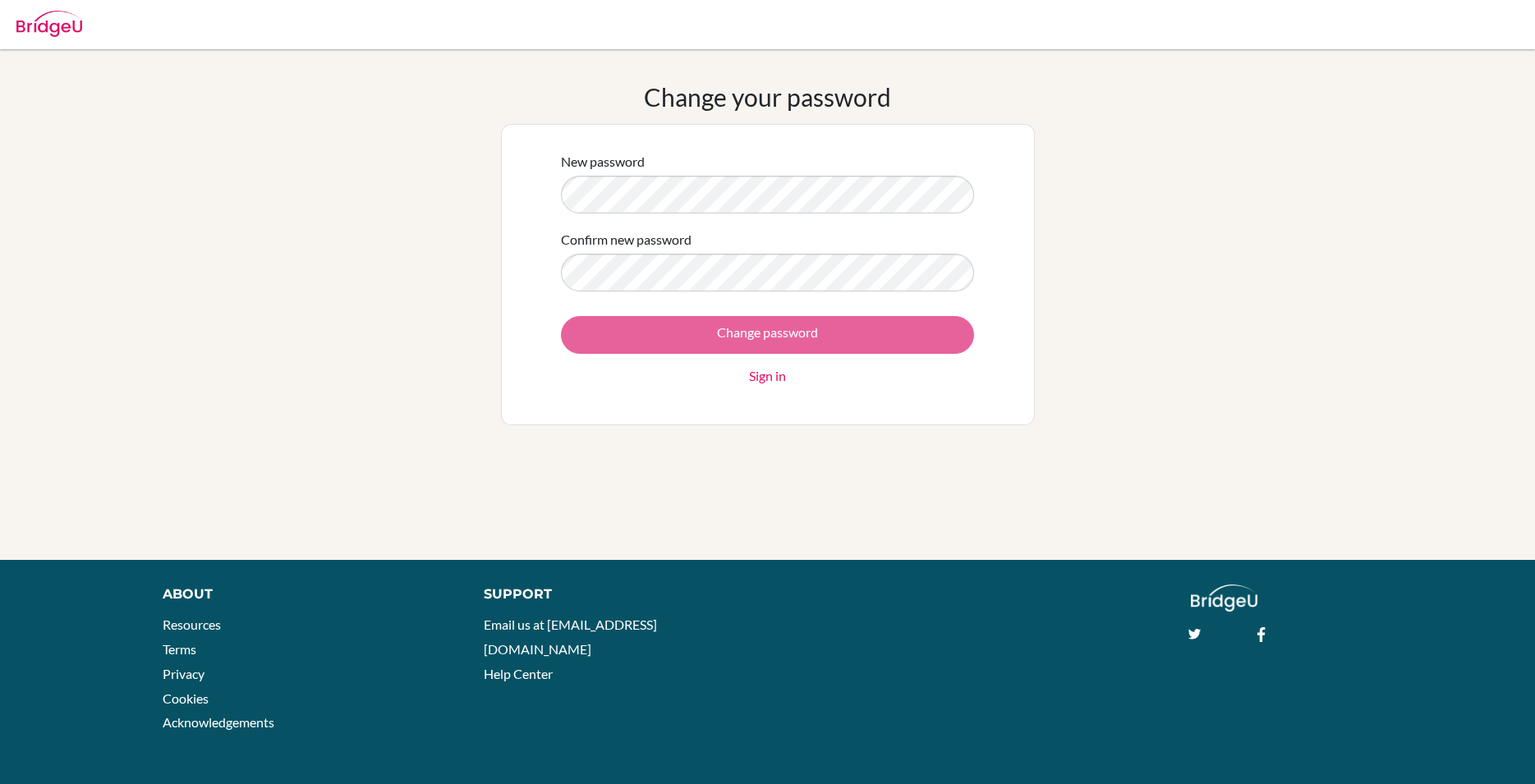
click at [637, 330] on div "Change password Sign in" at bounding box center [768, 350] width 413 height 69
click at [799, 333] on div "Change password Sign in" at bounding box center [768, 350] width 413 height 69
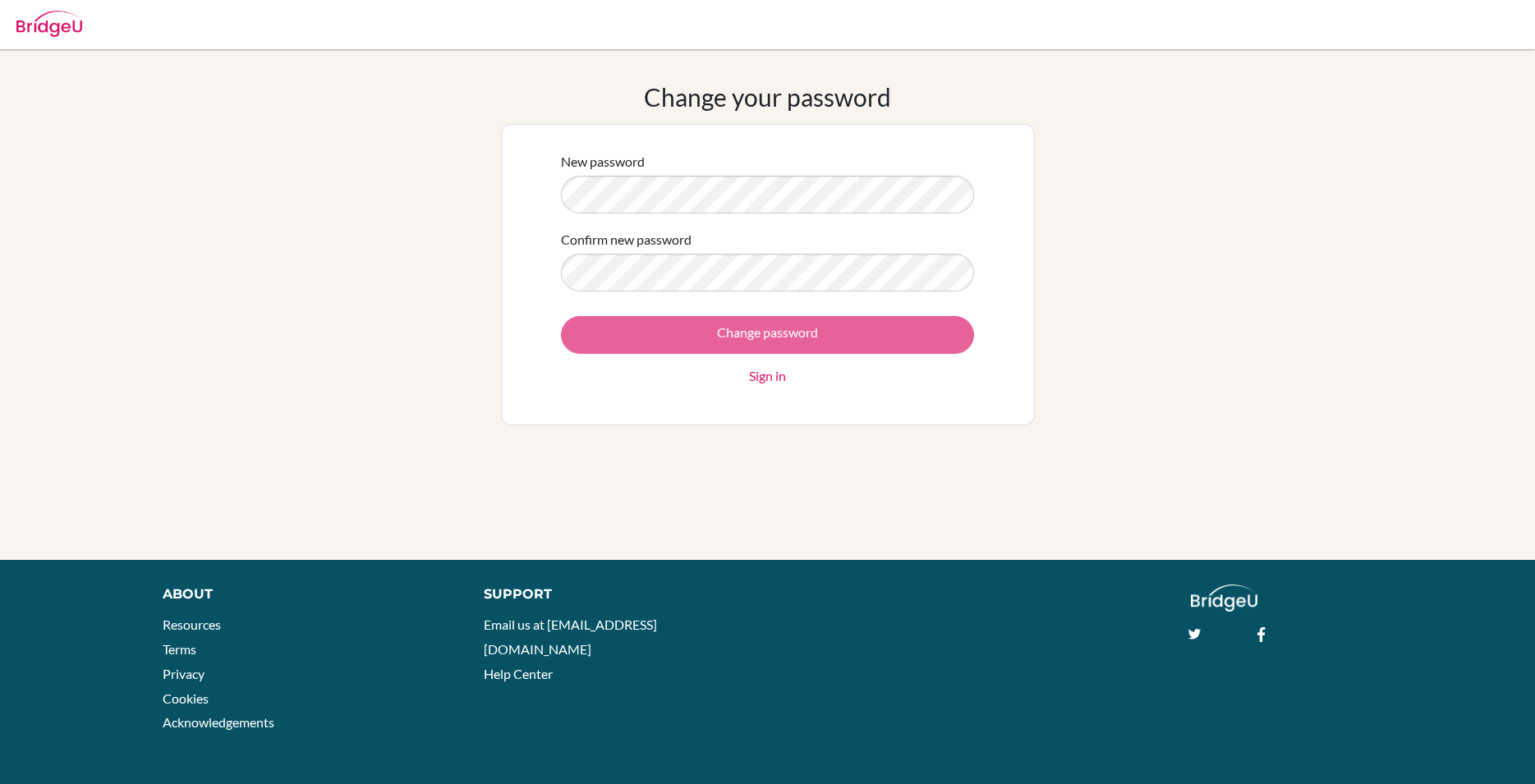
click at [799, 333] on div "Change password Sign in" at bounding box center [768, 350] width 413 height 69
